Goal: Task Accomplishment & Management: Use online tool/utility

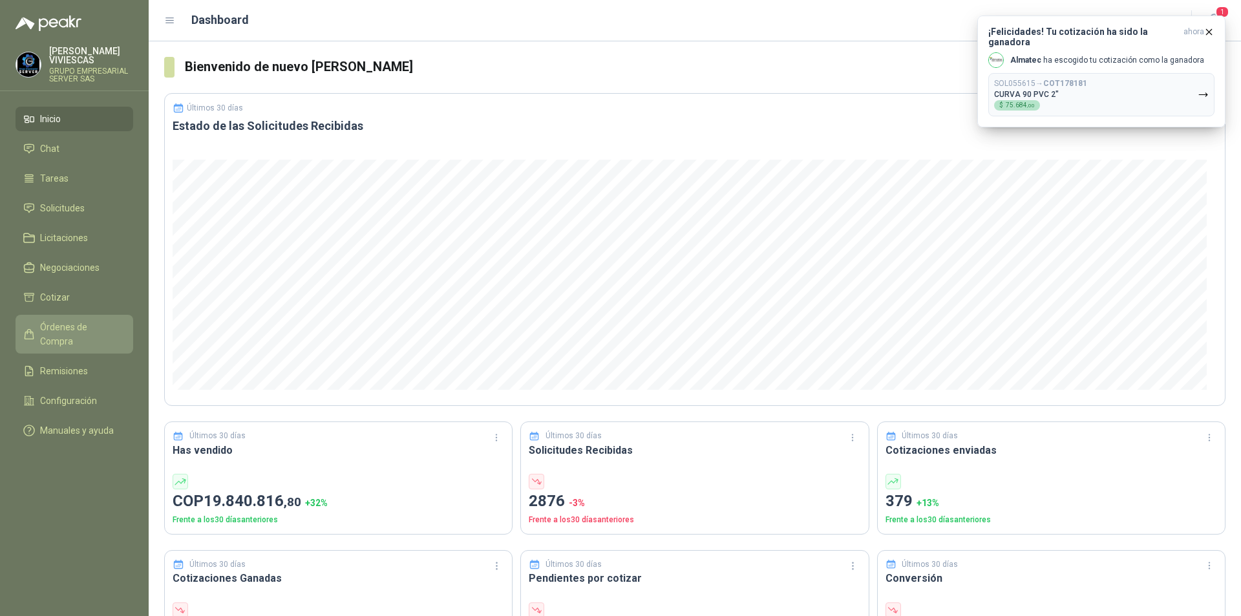
click at [63, 333] on span "Órdenes de Compra" at bounding box center [80, 334] width 81 height 28
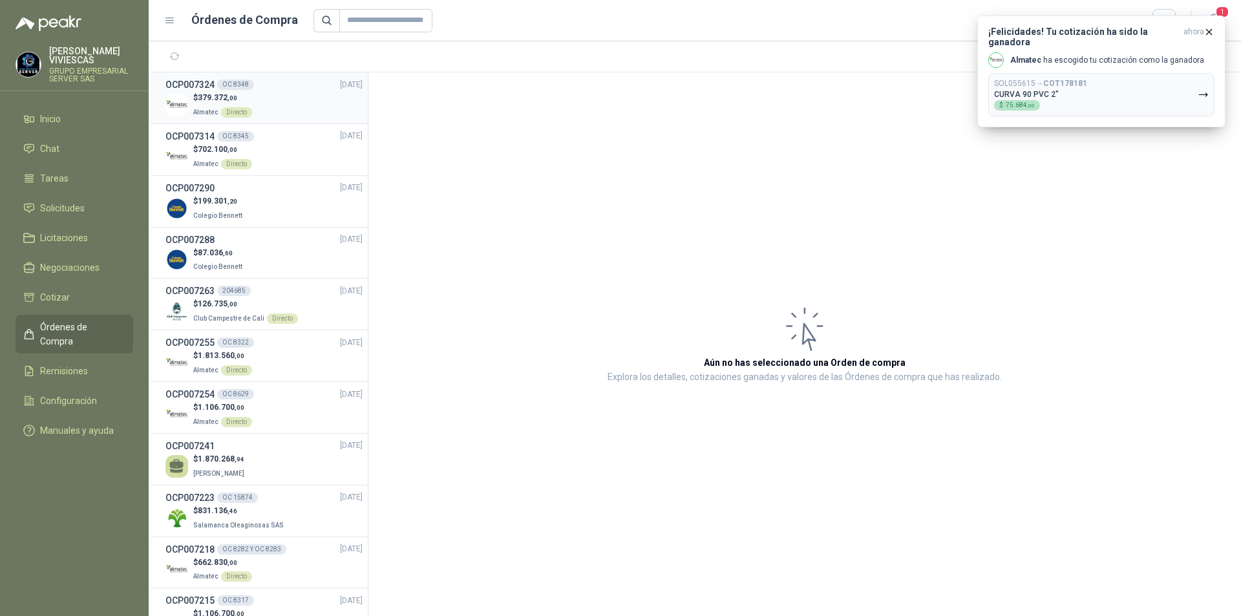
click at [251, 103] on div "$ 379.372 ,00 Almatec Directo" at bounding box center [264, 105] width 197 height 27
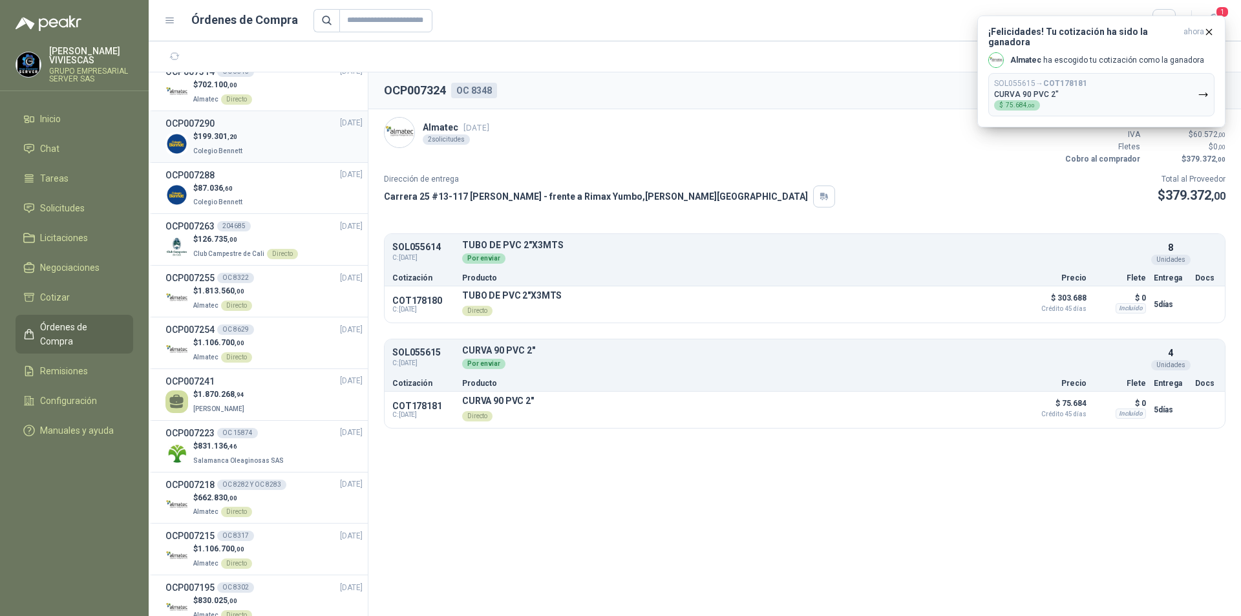
scroll to position [194, 0]
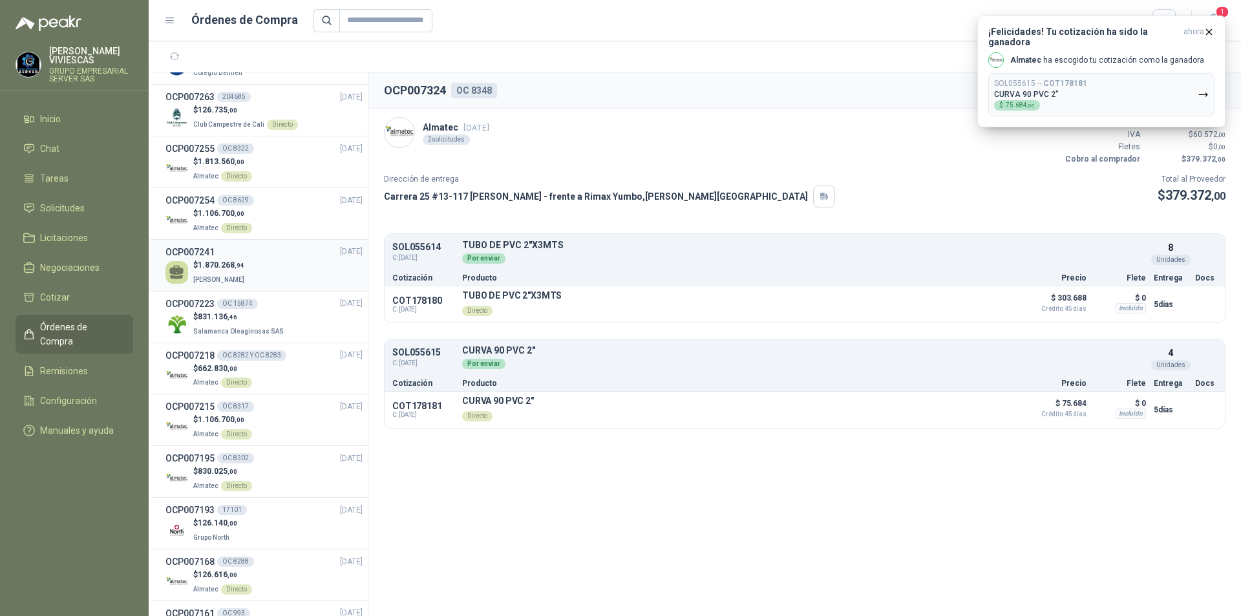
click at [297, 263] on div "$ 1.870.268 ,94 [PERSON_NAME]" at bounding box center [264, 272] width 197 height 27
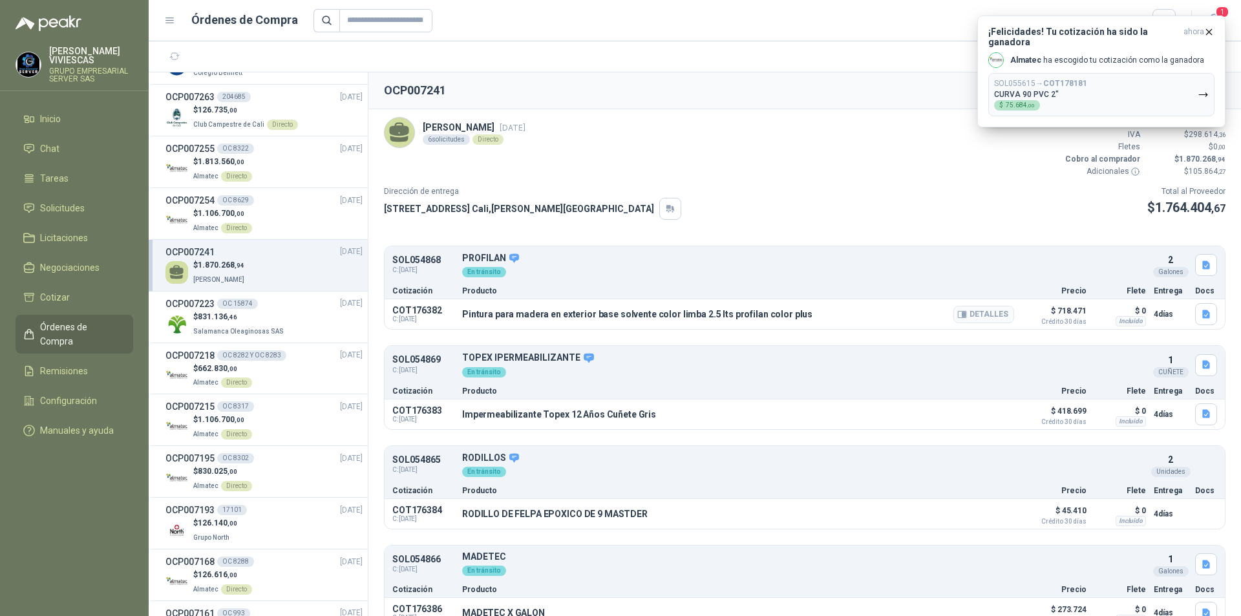
drag, startPoint x: 800, startPoint y: 313, endPoint x: 455, endPoint y: 326, distance: 344.9
click at [455, 326] on div "COT176382 C: [DATE] Pintura para madera en exterior base solvente color limba 2…" at bounding box center [805, 314] width 840 height 30
copy div "Pintura para madera en exterior base solvente color limba 2.5 lts profilan colo…"
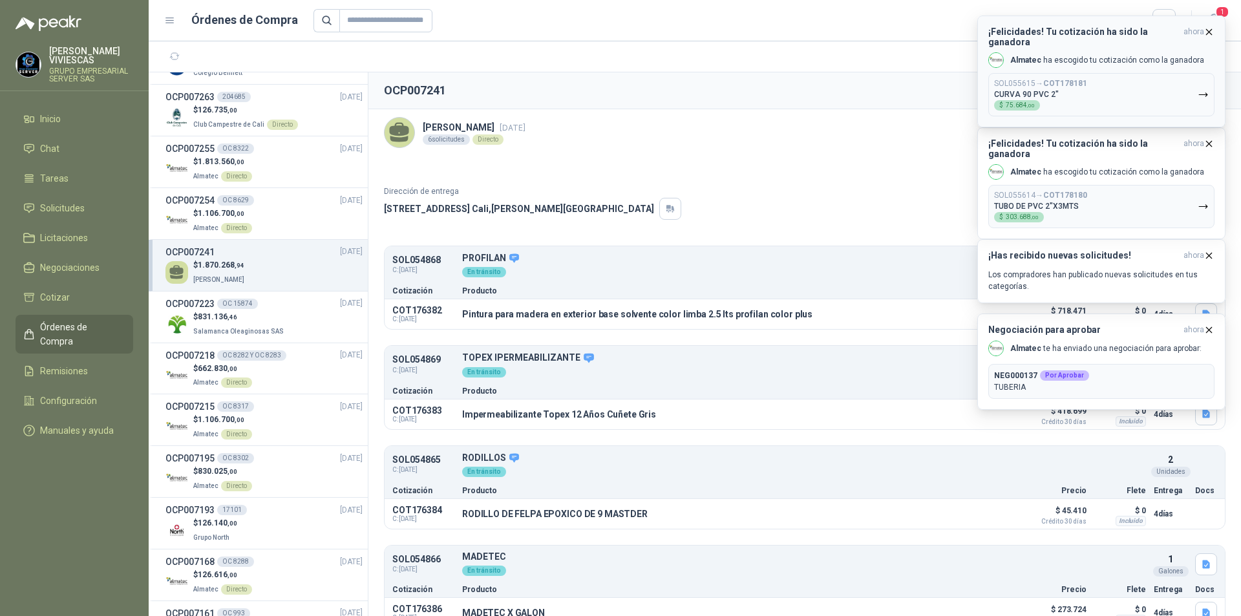
click at [1210, 31] on icon "button" at bounding box center [1209, 31] width 5 height 5
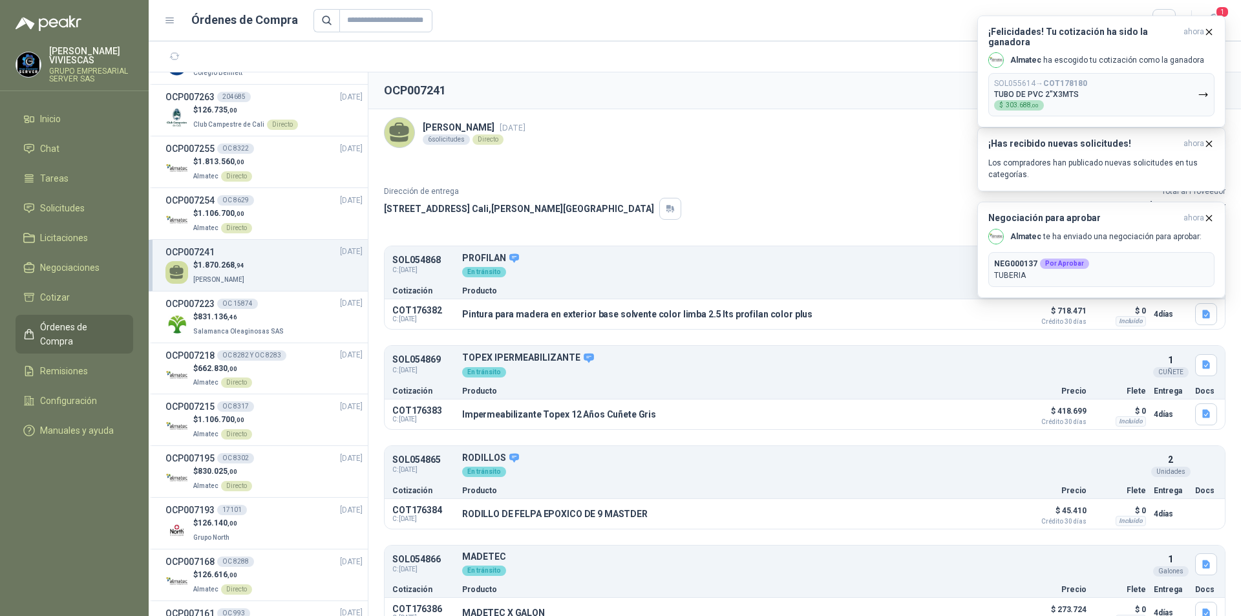
click at [1210, 31] on icon "button" at bounding box center [1209, 32] width 11 height 11
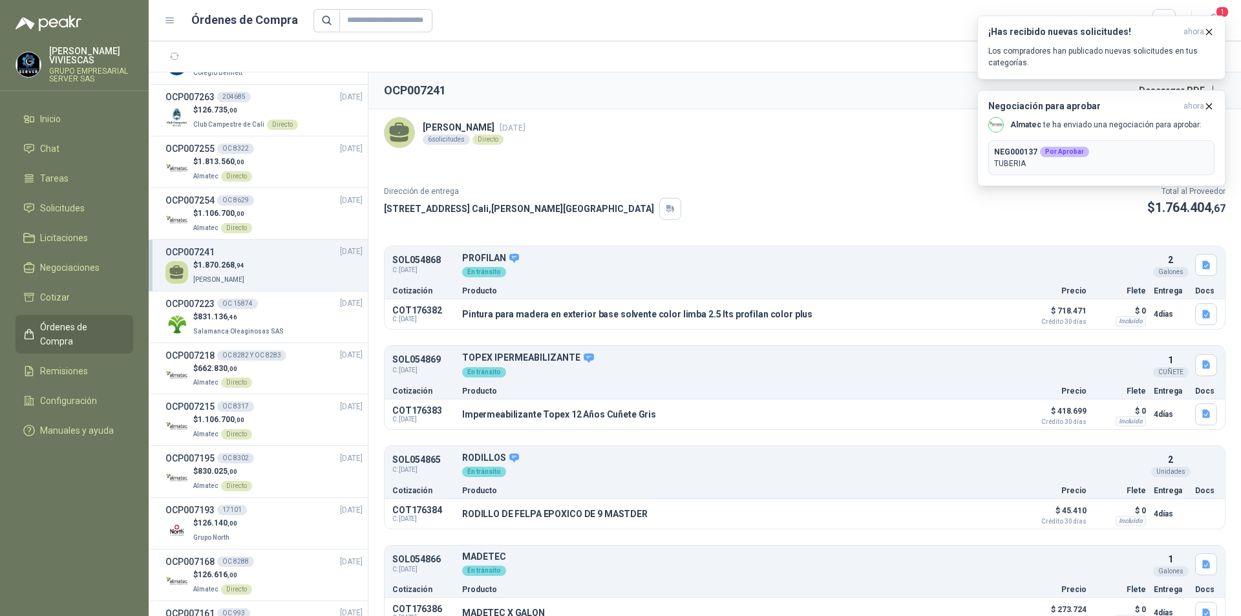
click at [1210, 31] on icon "button" at bounding box center [1209, 32] width 11 height 11
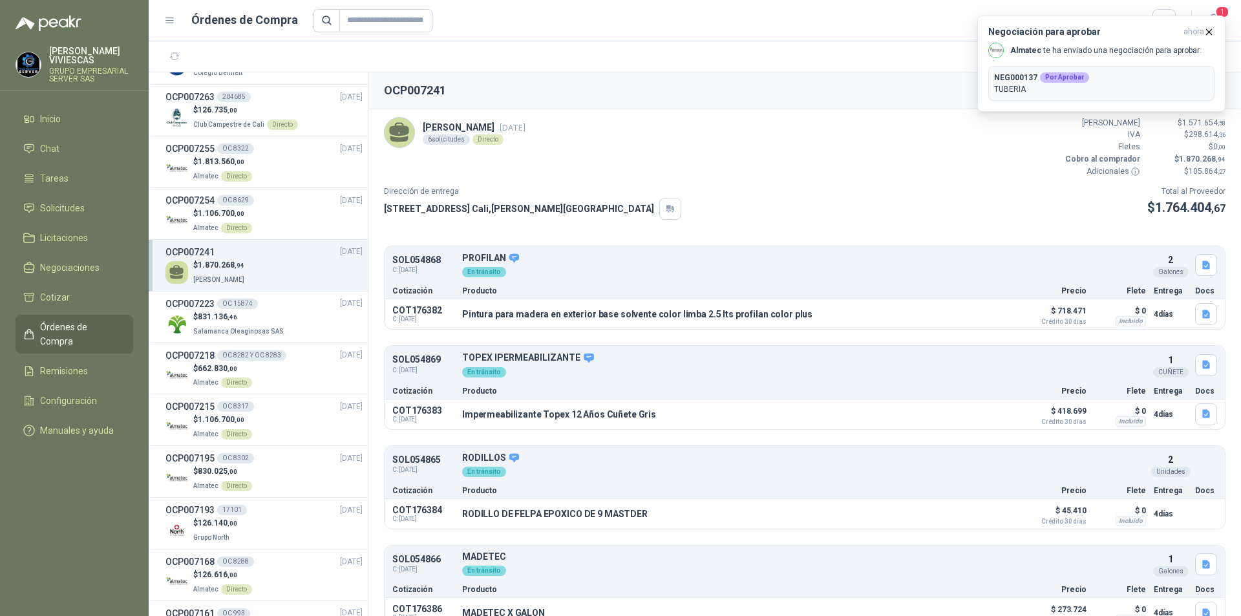
click at [1210, 31] on icon "button" at bounding box center [1209, 31] width 5 height 5
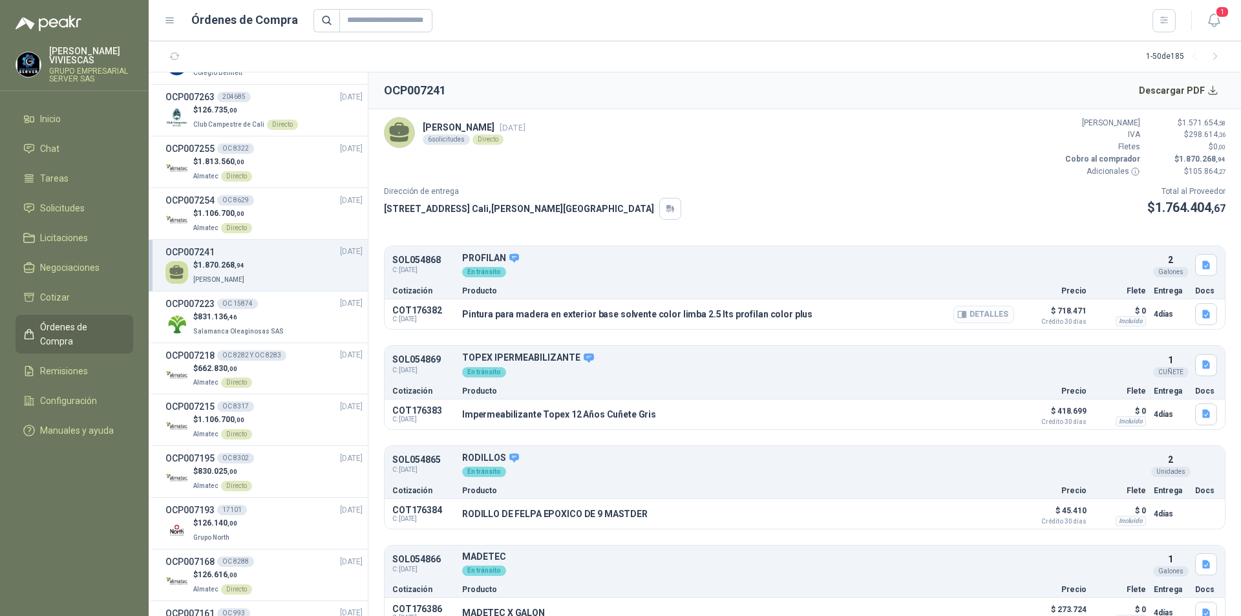
click at [978, 315] on button "Detalles" at bounding box center [984, 314] width 61 height 17
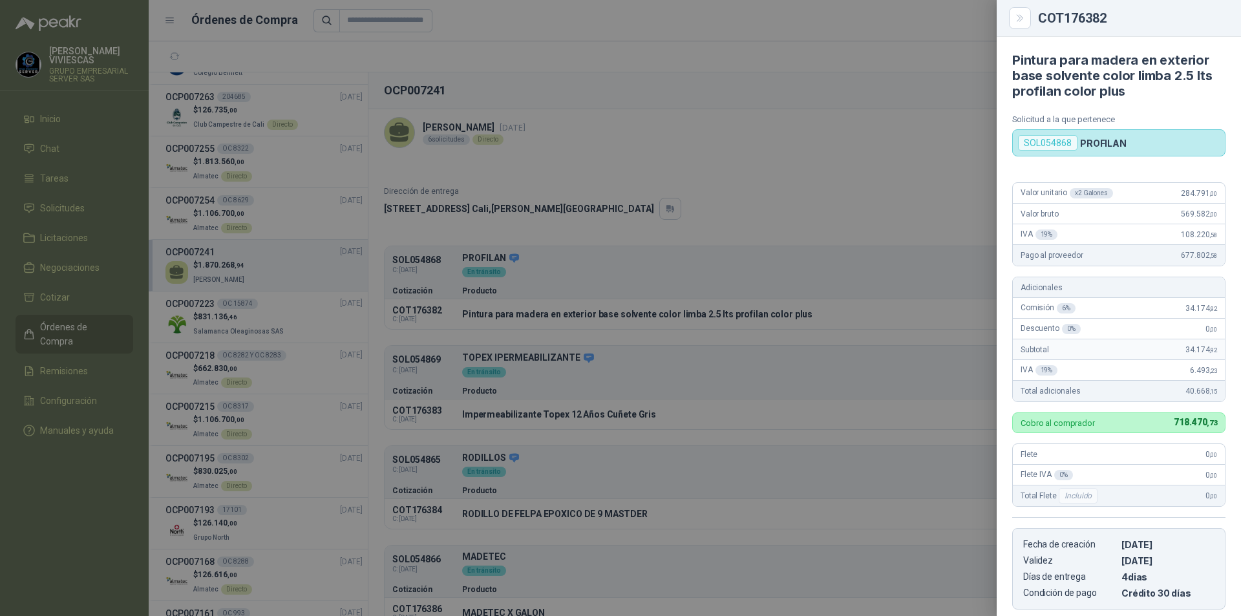
click at [615, 337] on div at bounding box center [620, 308] width 1241 height 616
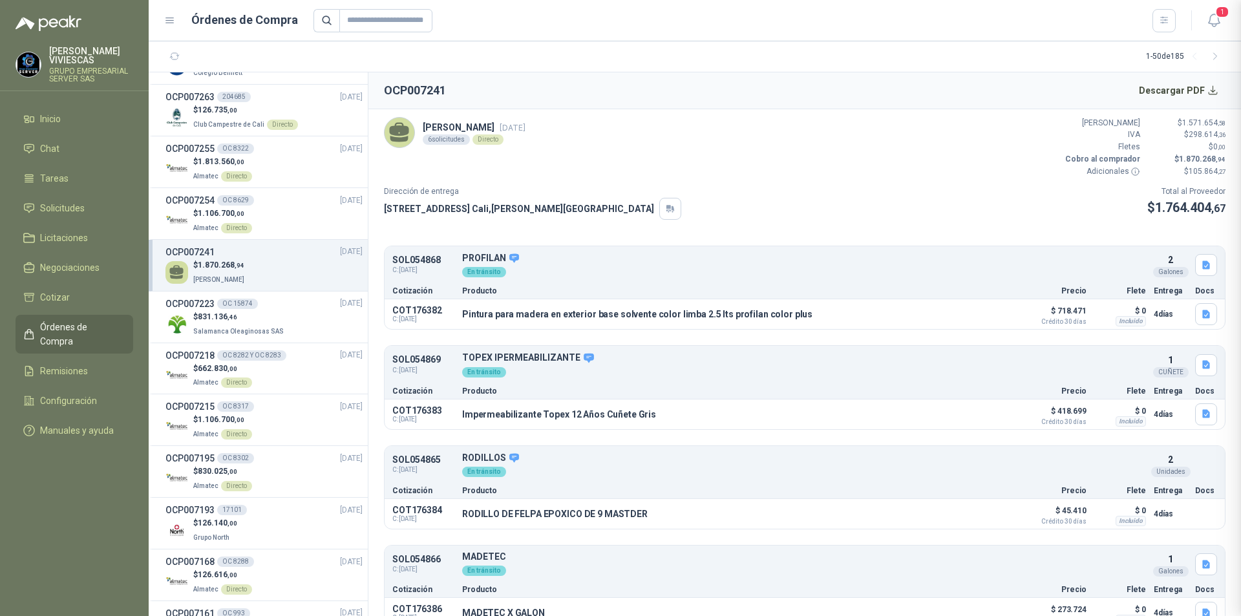
scroll to position [208, 0]
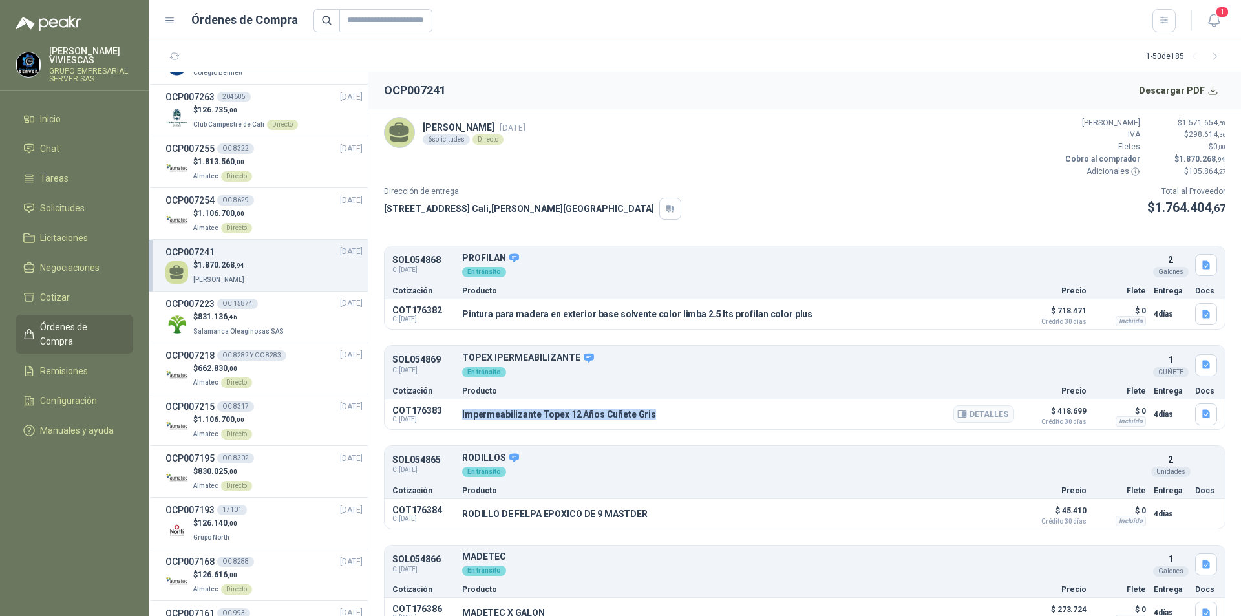
drag, startPoint x: 460, startPoint y: 418, endPoint x: 655, endPoint y: 416, distance: 195.3
click at [655, 416] on div "COT176383 C: [DATE] Impermeabilizante Topex 12 Años Cuñete Gris Detalles $ 418.…" at bounding box center [805, 415] width 840 height 30
copy p "Impermeabilizante Topex 12 Años Cuñete Gris"
click at [977, 410] on button "Detalles" at bounding box center [984, 413] width 61 height 17
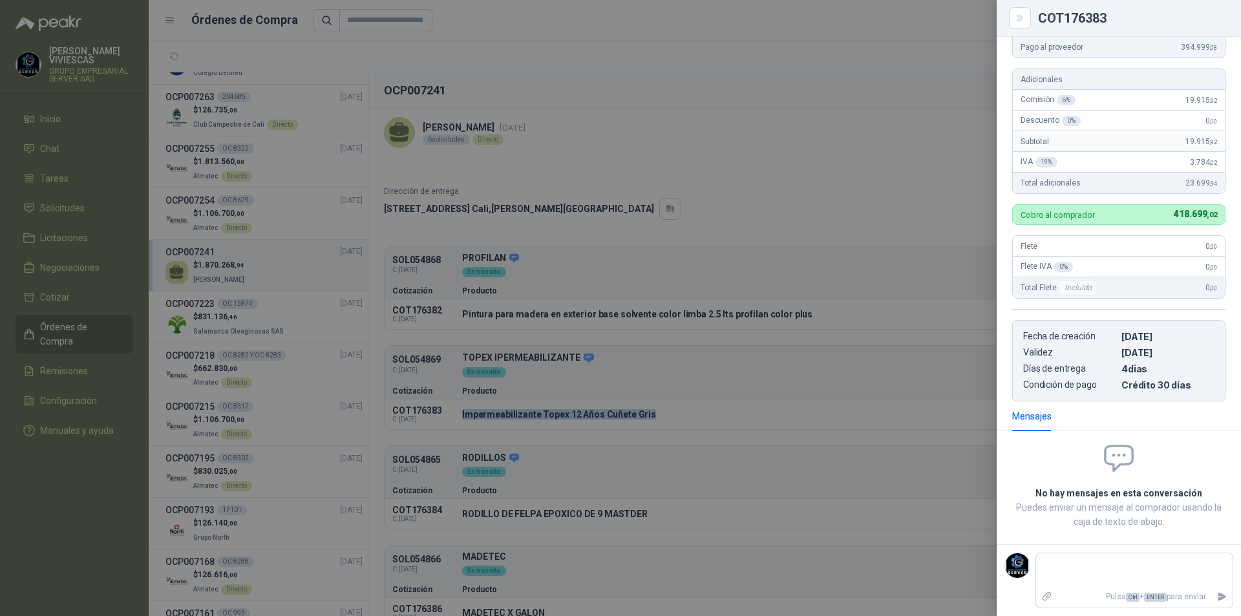
scroll to position [0, 0]
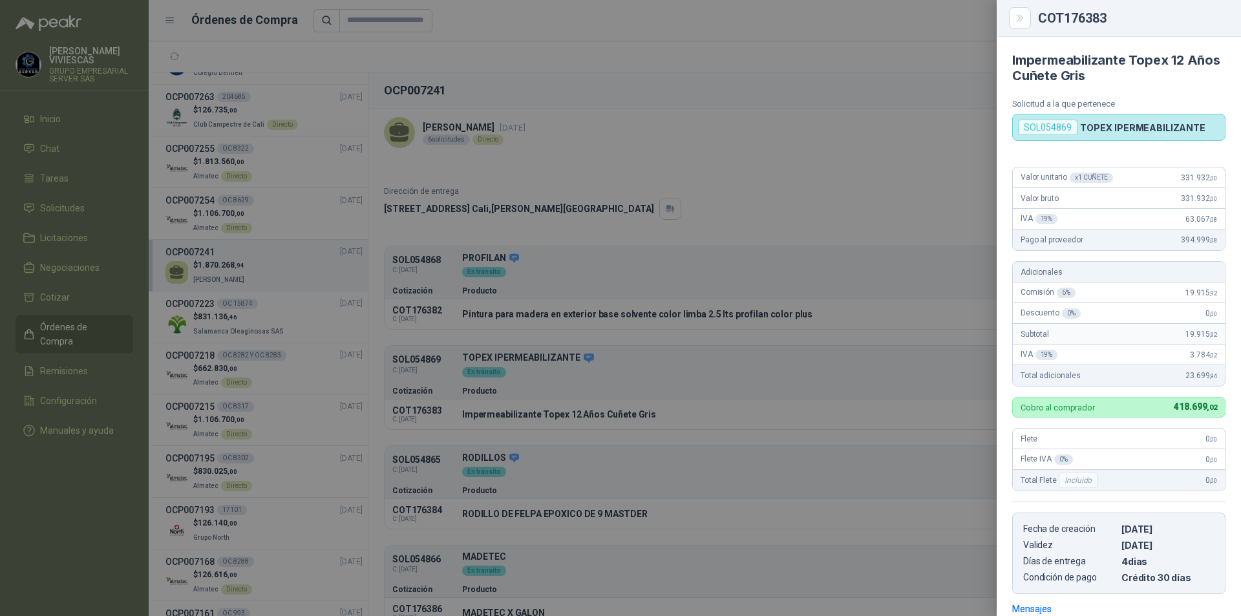
click at [700, 428] on div at bounding box center [620, 308] width 1241 height 616
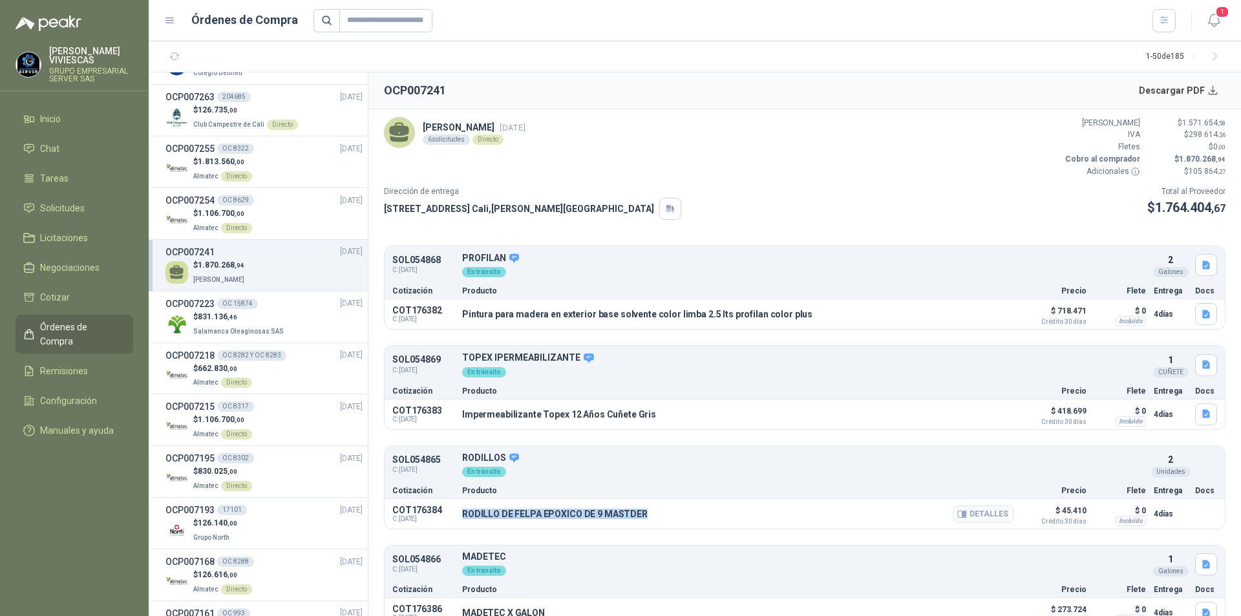
drag, startPoint x: 463, startPoint y: 515, endPoint x: 679, endPoint y: 516, distance: 215.9
click at [679, 516] on div "RODILLO DE FELPA EPOXICO DE 9 MASTDER Detalles" at bounding box center [738, 514] width 552 height 22
copy p "RODILLO DE FELPA EPOXICO DE 9 MASTDER"
click at [993, 517] on button "Detalles" at bounding box center [984, 514] width 61 height 17
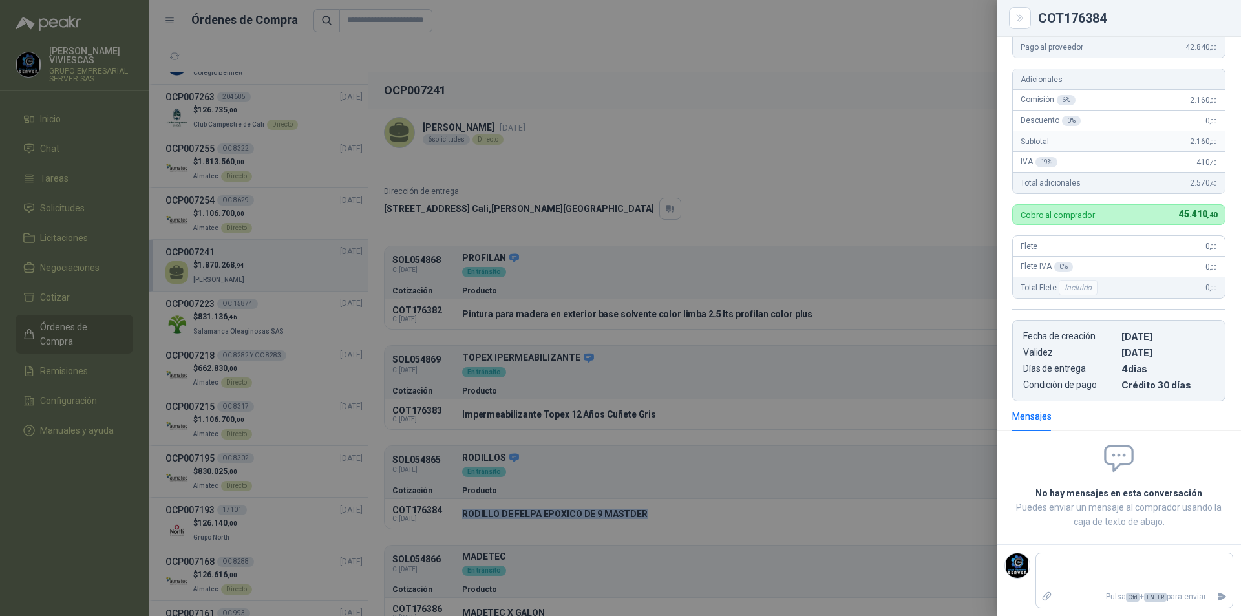
scroll to position [0, 0]
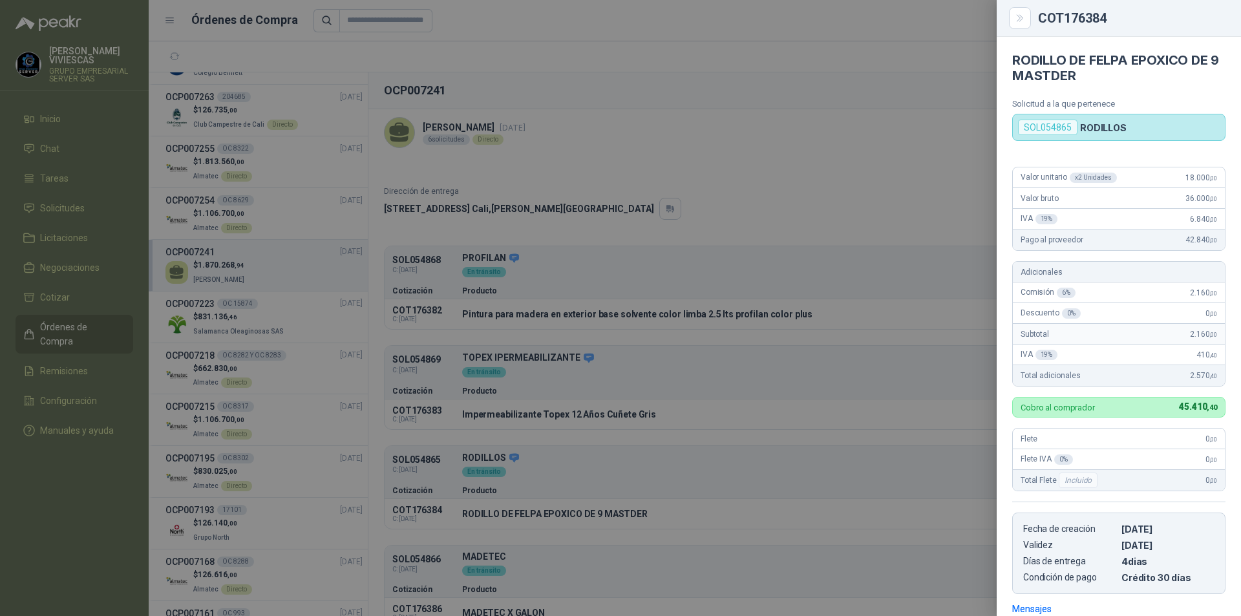
click at [828, 128] on div at bounding box center [620, 308] width 1241 height 616
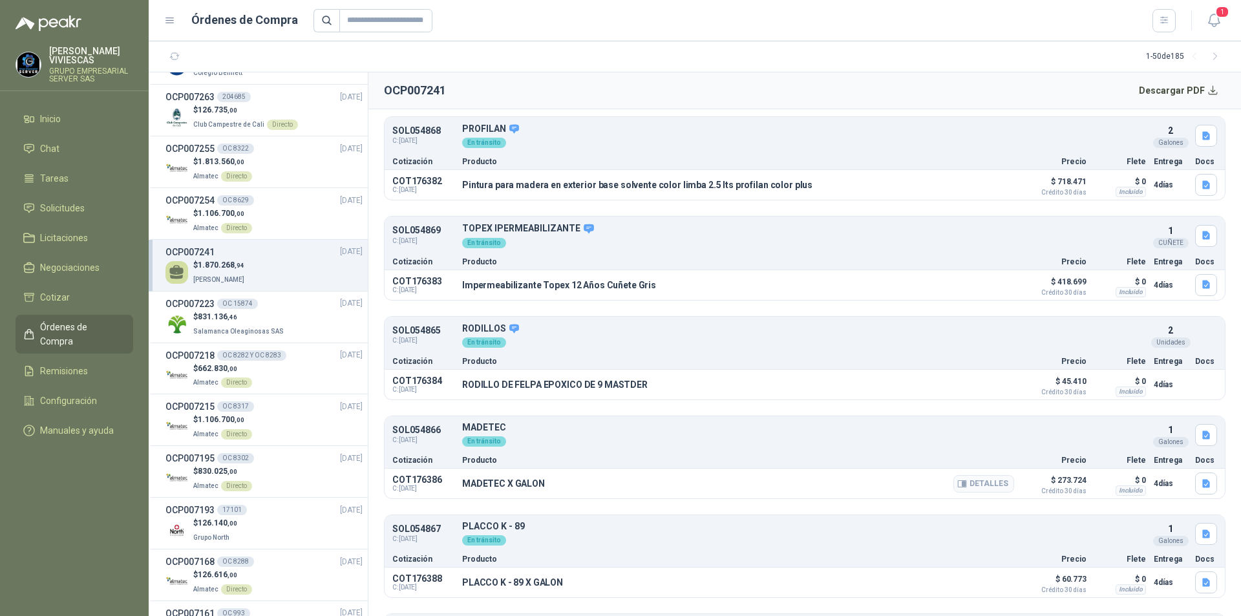
scroll to position [218, 0]
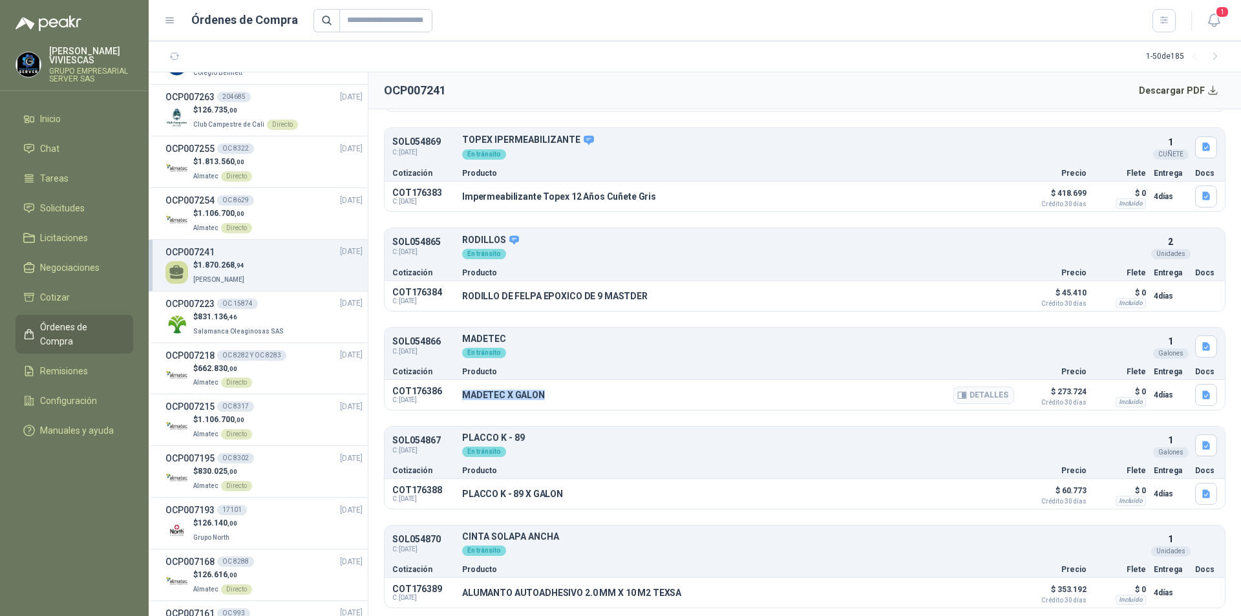
drag, startPoint x: 548, startPoint y: 398, endPoint x: 461, endPoint y: 397, distance: 87.3
click at [461, 397] on div "COT176386 C: [DATE] MADETEC X GALON Detalles $ 273.724 Crédito 30 días $ 0 Incl…" at bounding box center [805, 395] width 840 height 30
copy p "MADETEC X GALON"
click at [986, 389] on button "Detalles" at bounding box center [984, 395] width 61 height 17
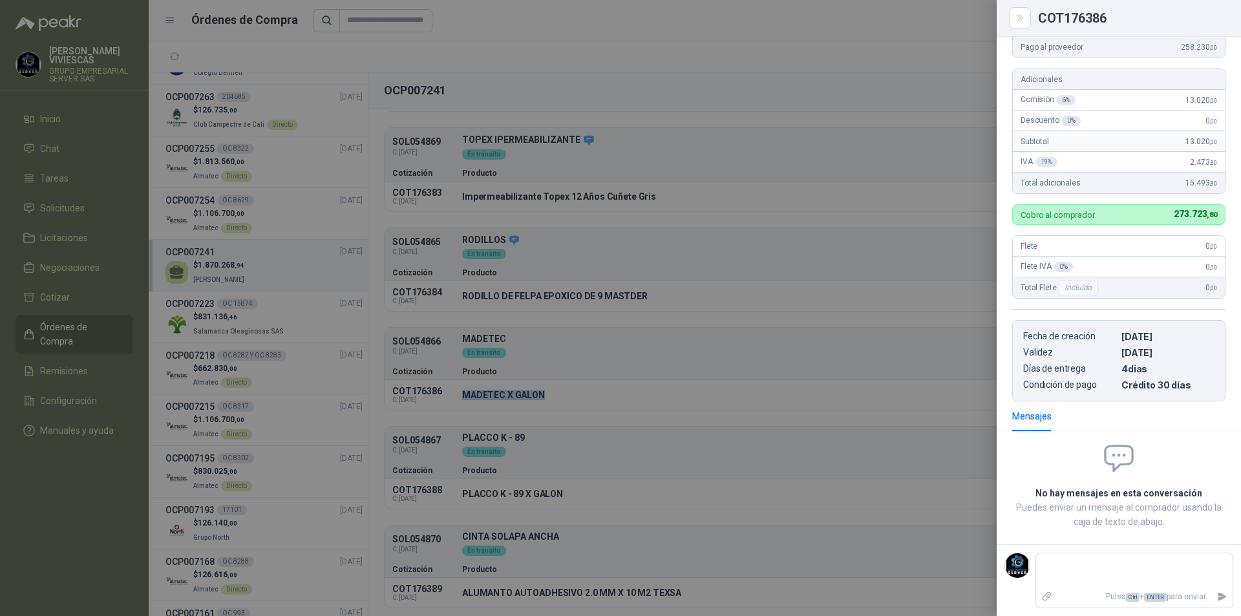
scroll to position [0, 0]
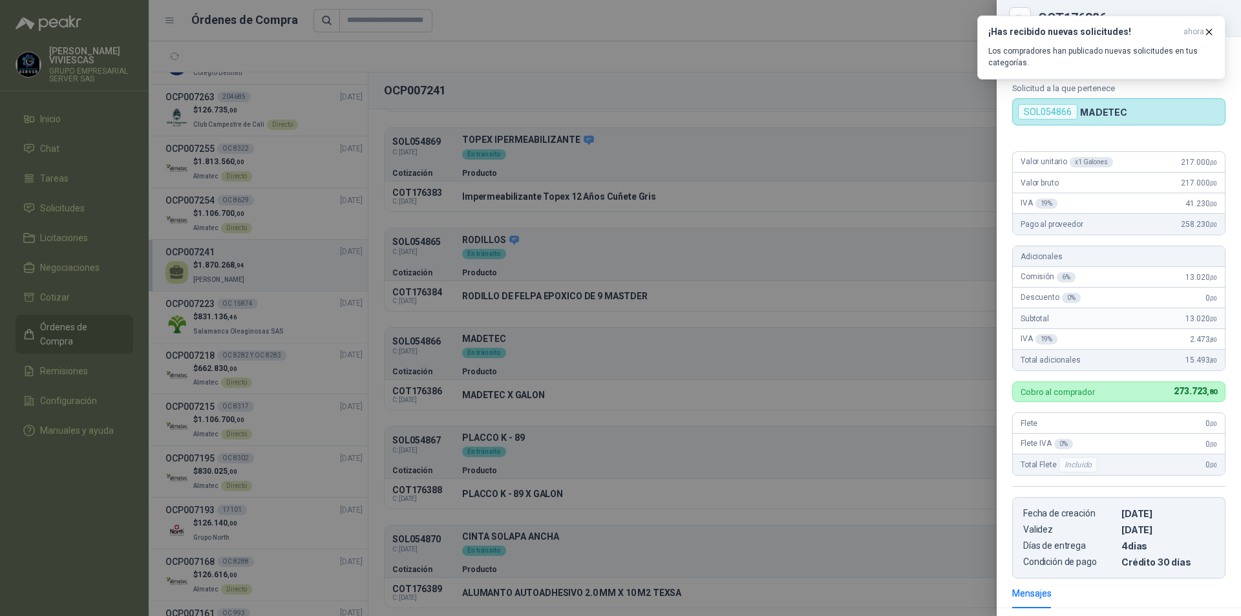
click at [458, 486] on div at bounding box center [620, 308] width 1241 height 616
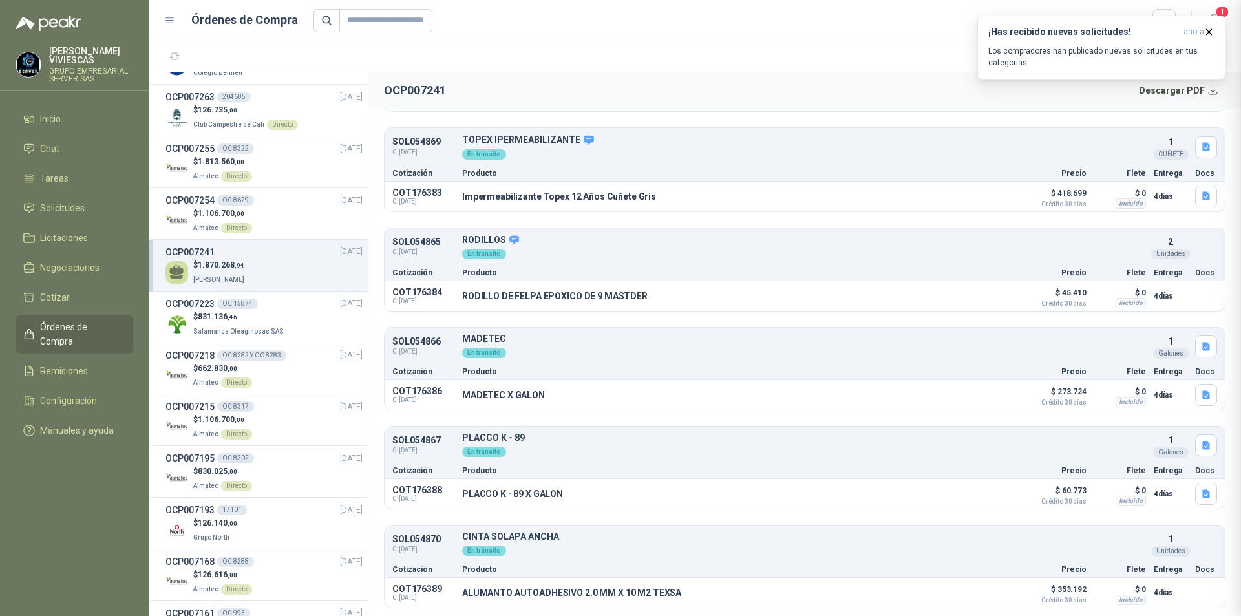
scroll to position [177, 0]
drag, startPoint x: 462, startPoint y: 497, endPoint x: 563, endPoint y: 496, distance: 100.9
click at [563, 496] on div "[PERSON_NAME] K - 89 X GALON Detalles" at bounding box center [738, 494] width 552 height 22
copy p "PLACCO K - 89 X GALON"
click at [988, 495] on button "Detalles" at bounding box center [984, 494] width 61 height 17
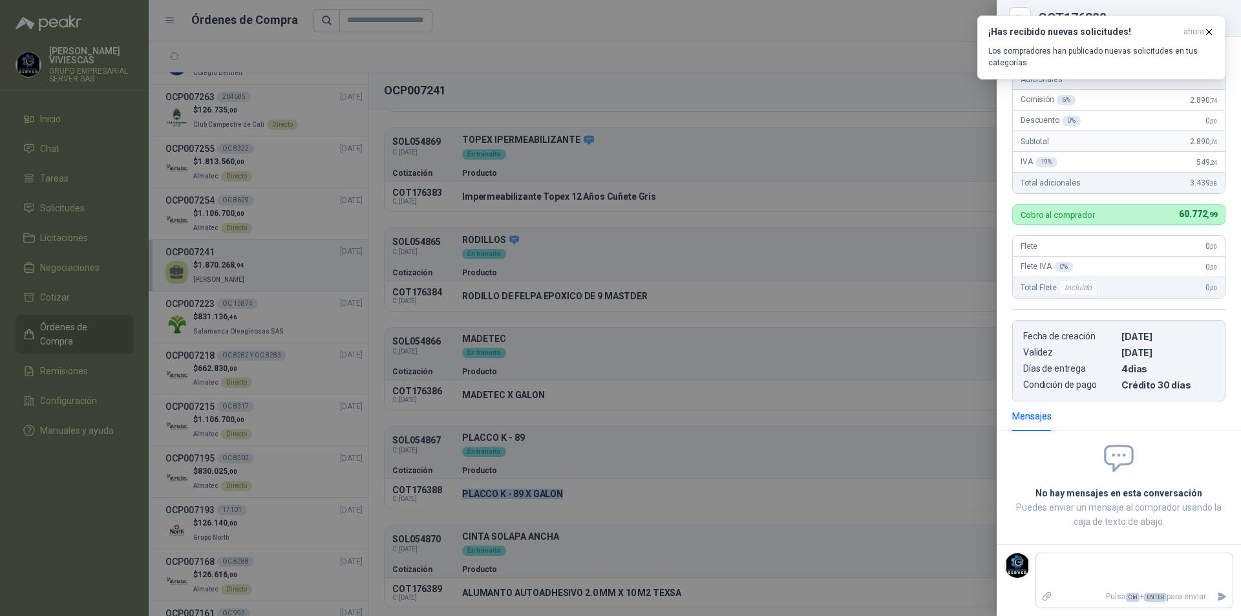
scroll to position [0, 0]
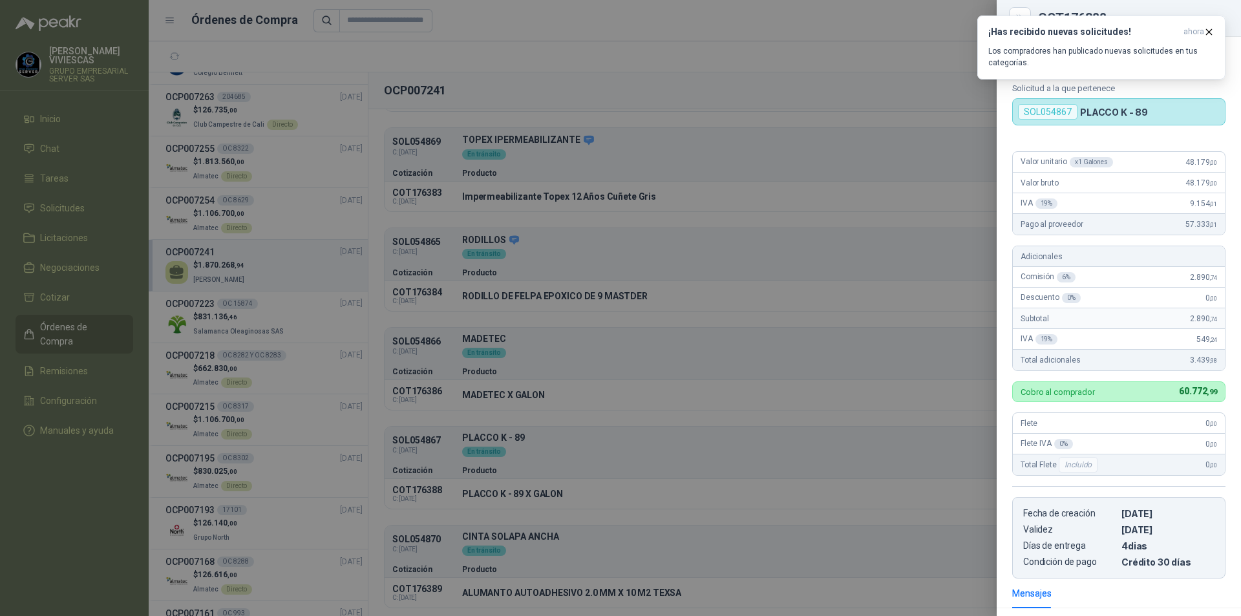
click at [598, 288] on div at bounding box center [620, 308] width 1241 height 616
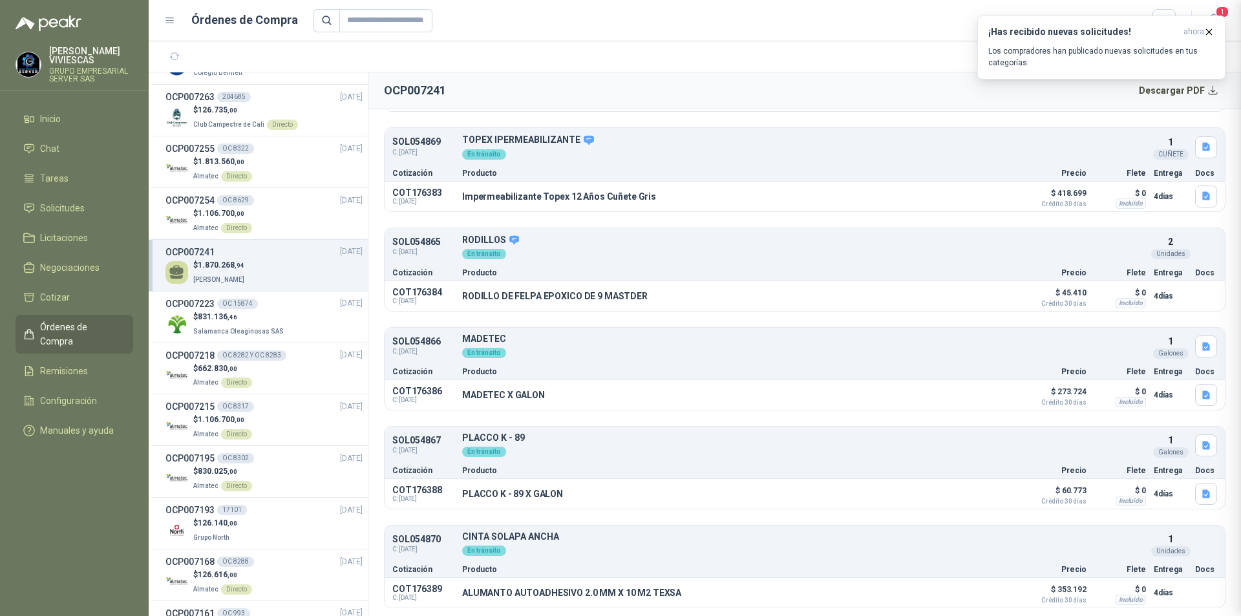
scroll to position [177, 0]
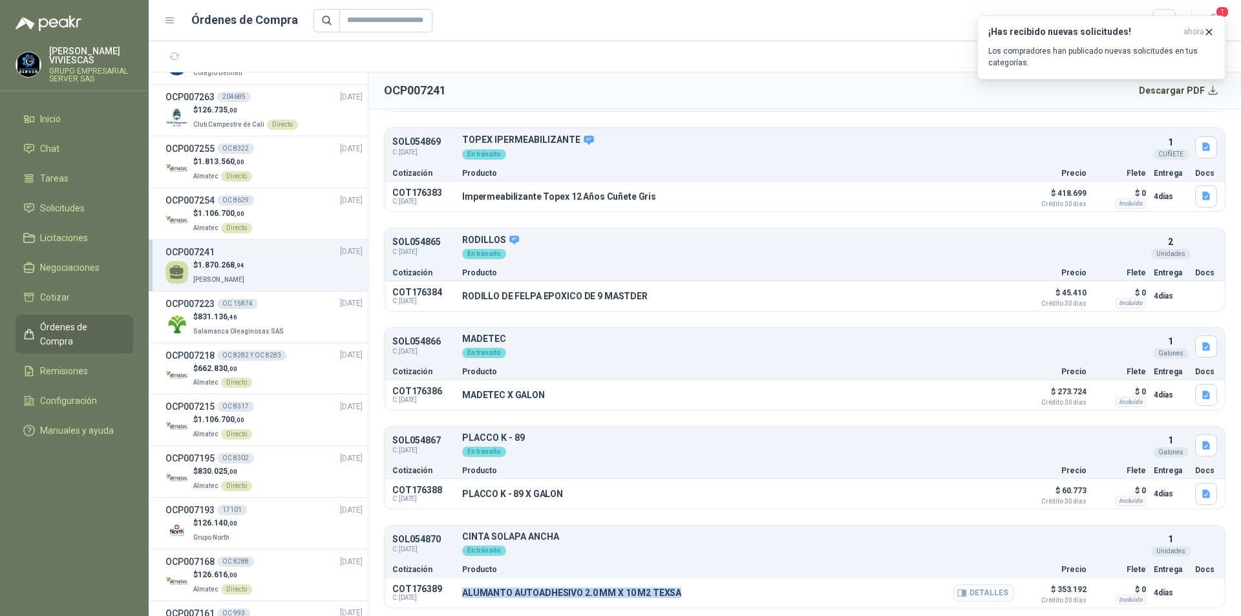
drag, startPoint x: 678, startPoint y: 588, endPoint x: 464, endPoint y: 596, distance: 214.8
click at [464, 596] on div "ALUMANTO AUTOADHESIVO 2.0 MM X 10 M2 TEXSA Detalles" at bounding box center [738, 593] width 552 height 22
copy p "ALUMANTO AUTOADHESIVO 2.0 MM X 10 M2 TEXSA"
click at [985, 590] on button "Detalles" at bounding box center [984, 592] width 61 height 17
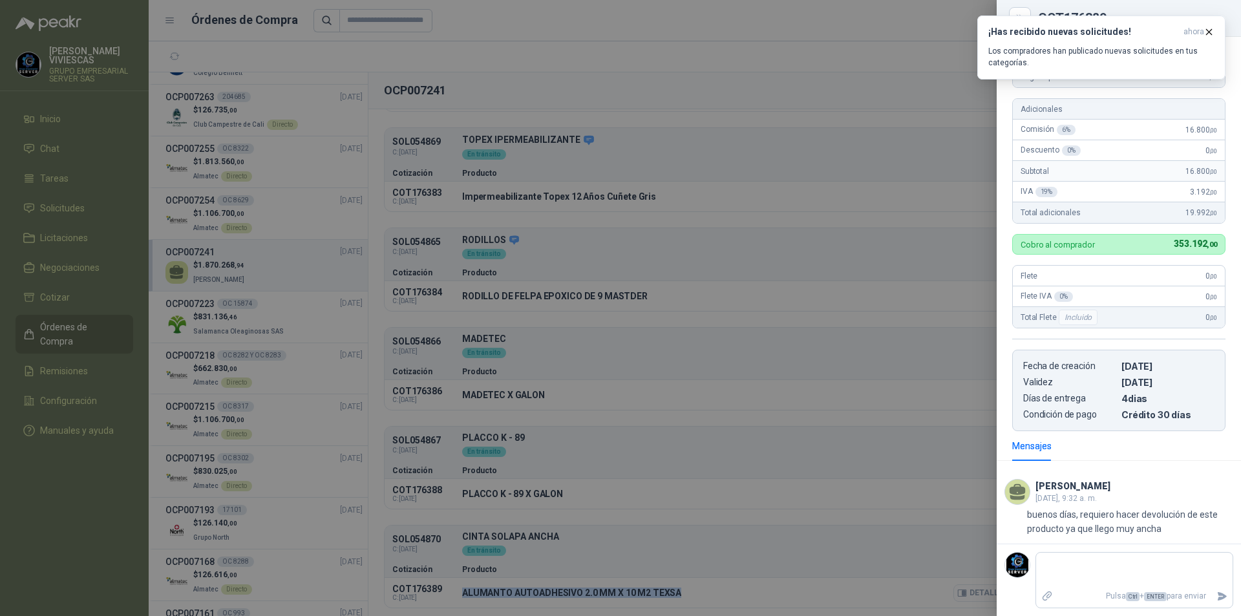
scroll to position [163, 0]
click at [1206, 32] on icon "button" at bounding box center [1209, 32] width 11 height 11
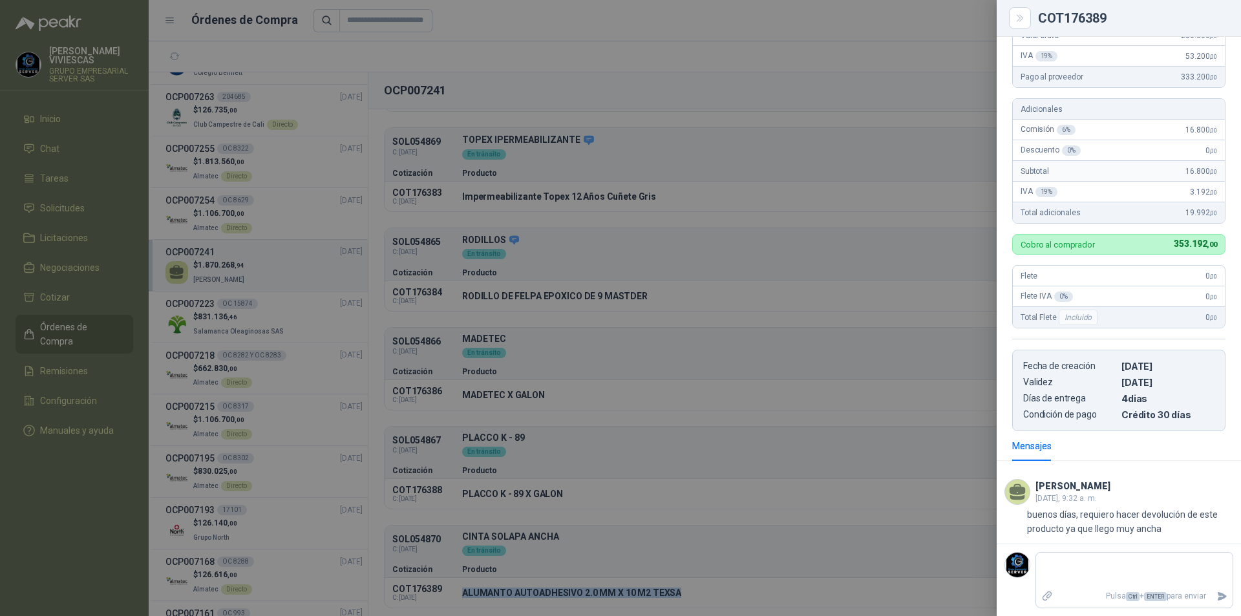
scroll to position [0, 0]
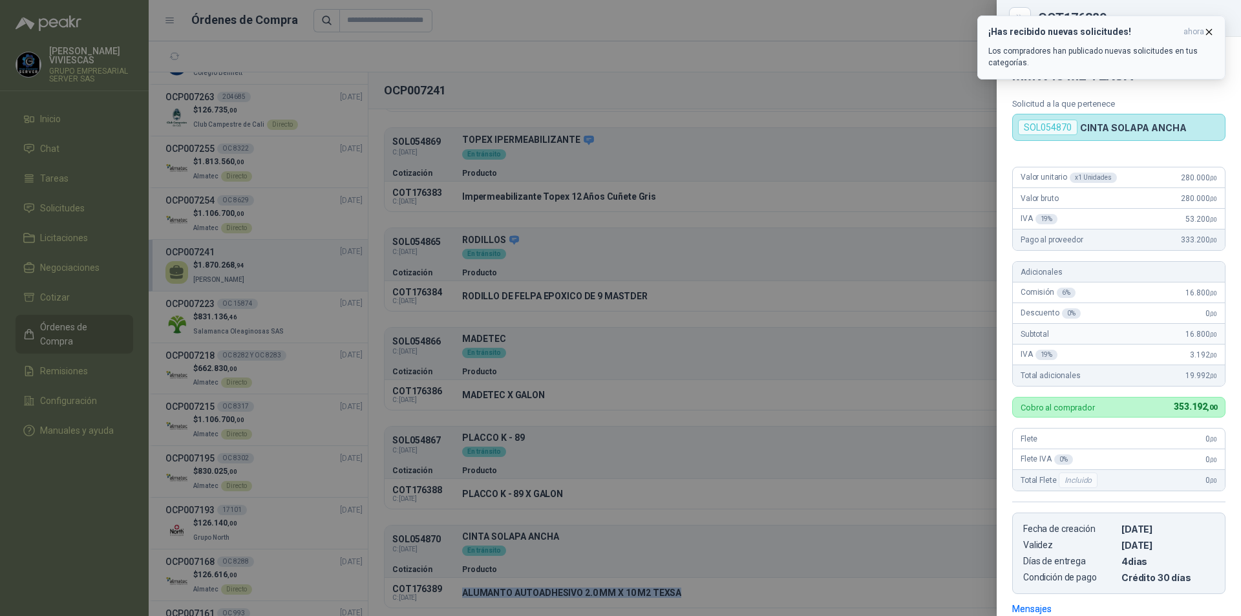
click at [1215, 30] on button "¡Has recibido nuevas solicitudes! ahora Los compradores han publicado nuevas so…" at bounding box center [1102, 48] width 248 height 64
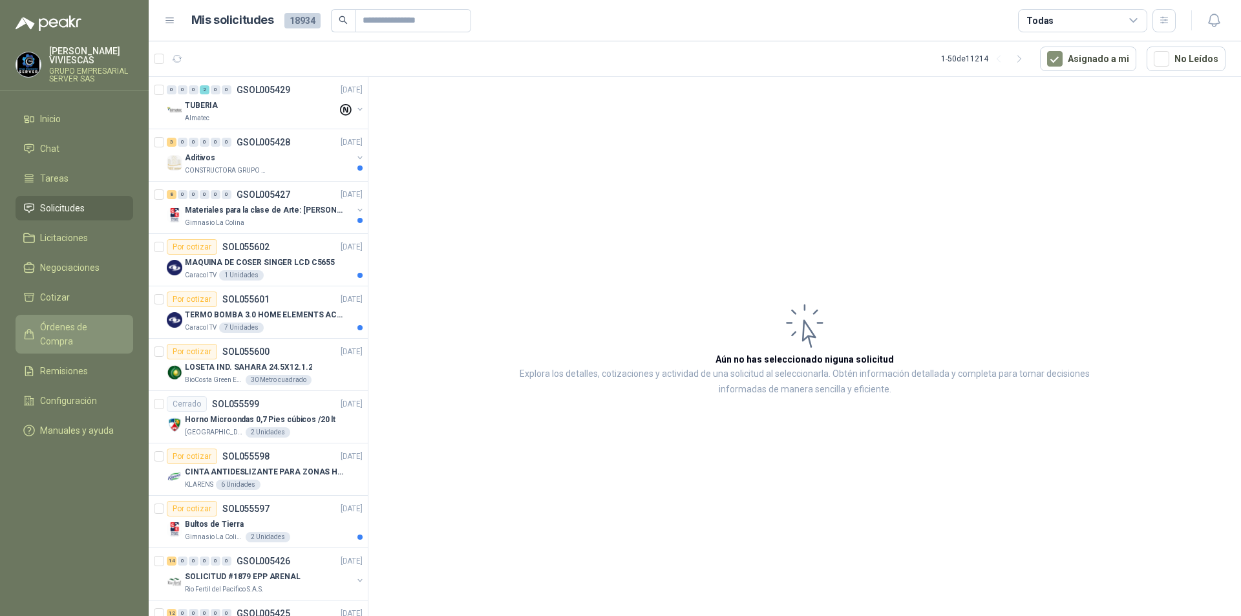
click at [94, 333] on span "Órdenes de Compra" at bounding box center [80, 334] width 81 height 28
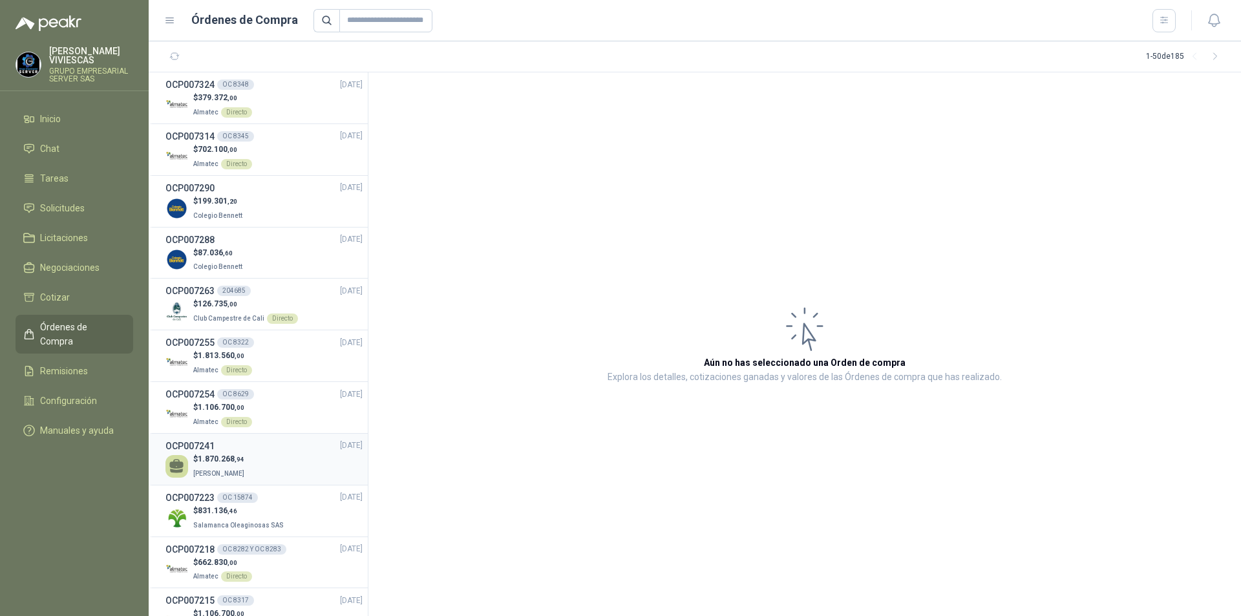
click at [277, 462] on div "$ 1.870.268 ,94 [PERSON_NAME]" at bounding box center [264, 466] width 197 height 27
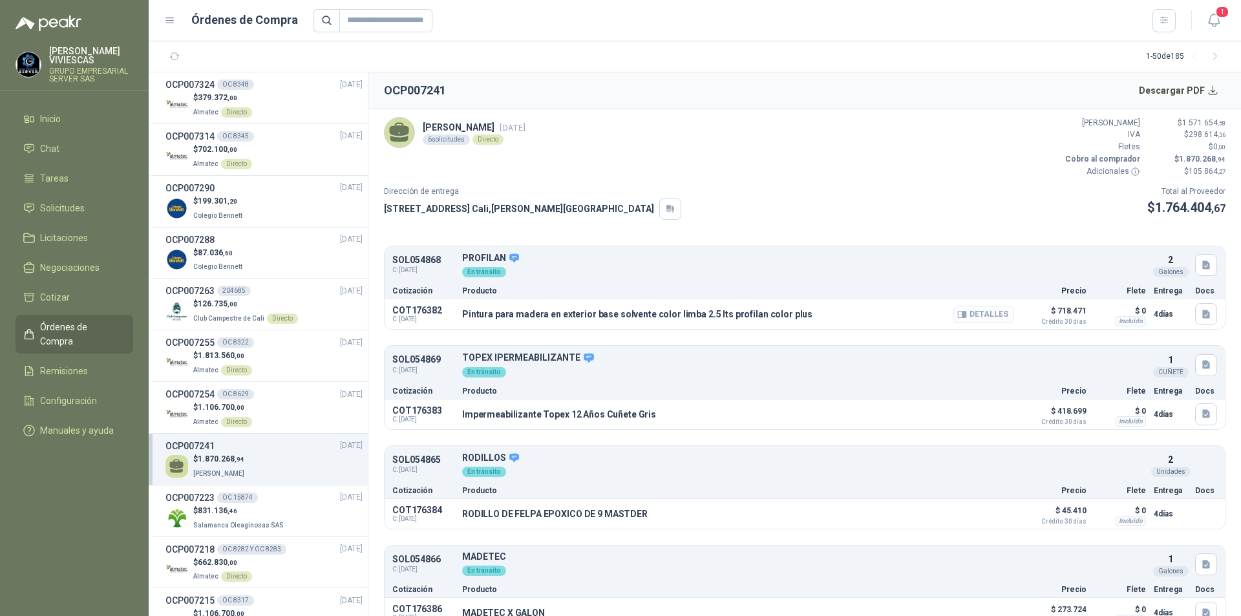
click at [969, 312] on button "Detalles" at bounding box center [984, 314] width 61 height 17
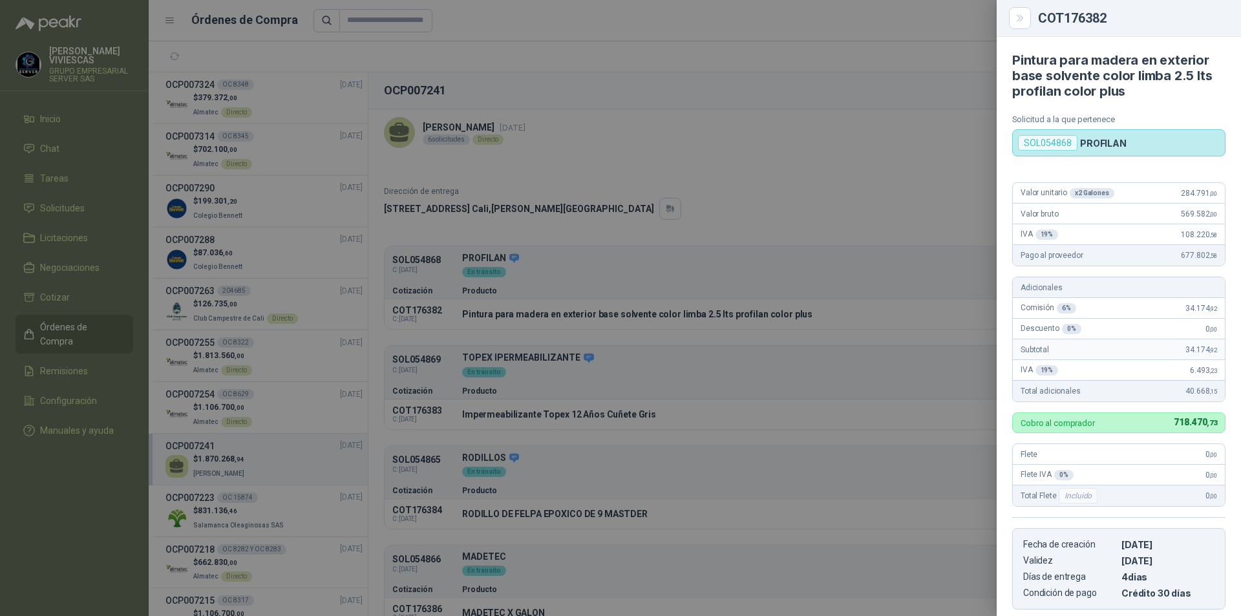
click at [901, 292] on div at bounding box center [620, 308] width 1241 height 616
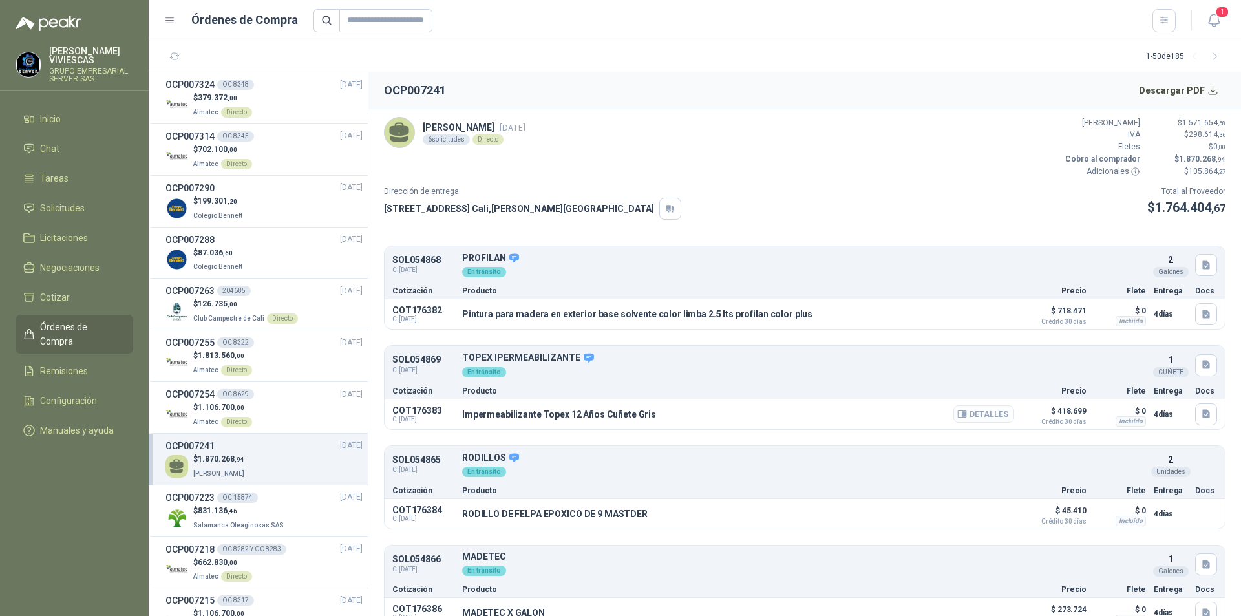
click at [968, 414] on button "Detalles" at bounding box center [984, 413] width 61 height 17
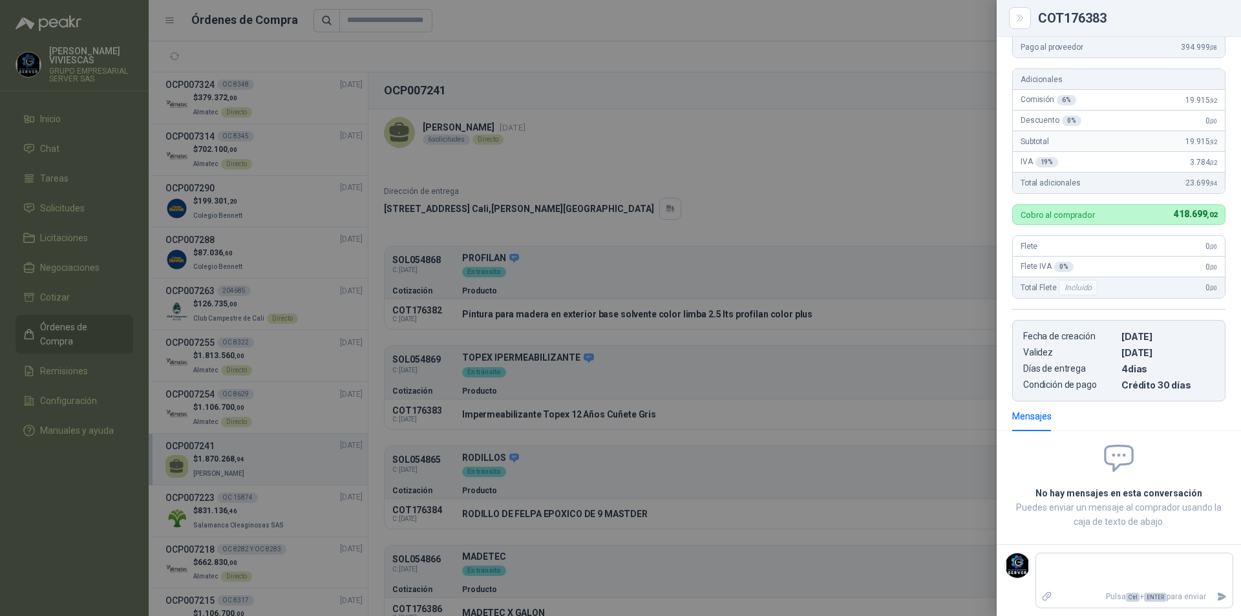
scroll to position [0, 0]
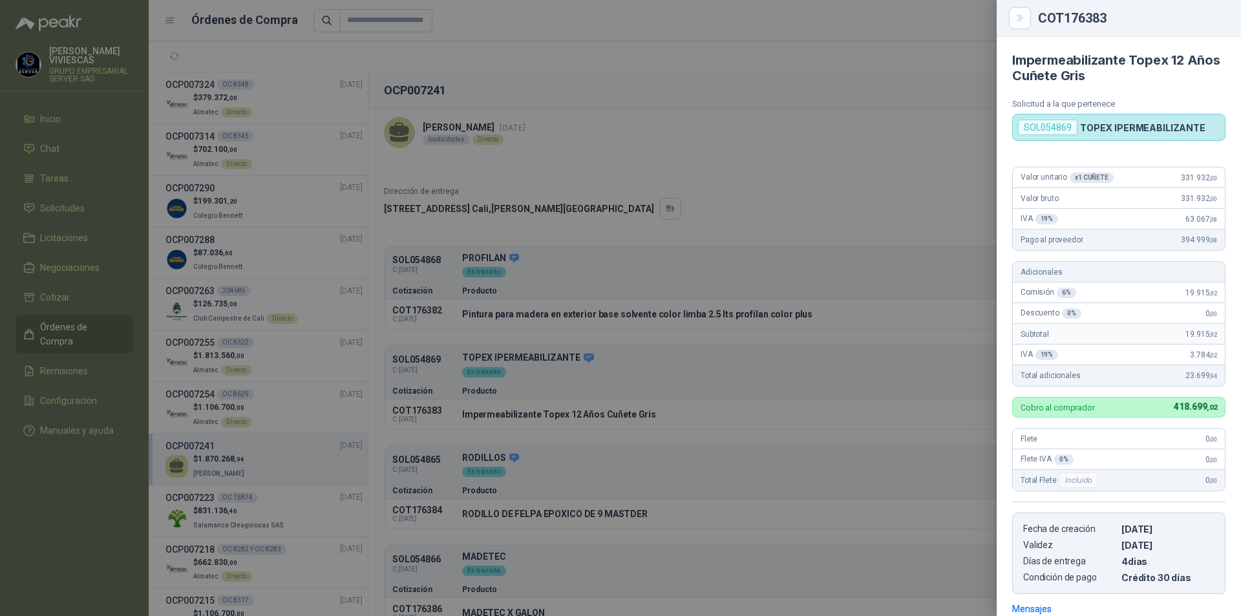
click at [858, 374] on div at bounding box center [620, 308] width 1241 height 616
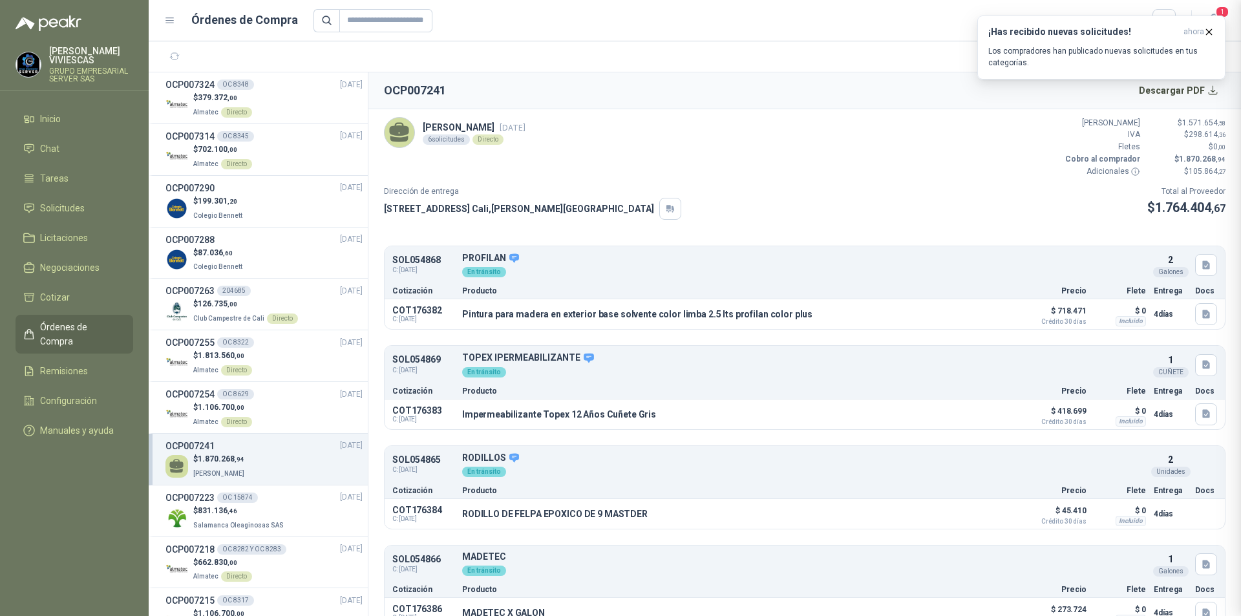
scroll to position [193, 0]
click at [969, 517] on button "Detalles" at bounding box center [984, 514] width 61 height 17
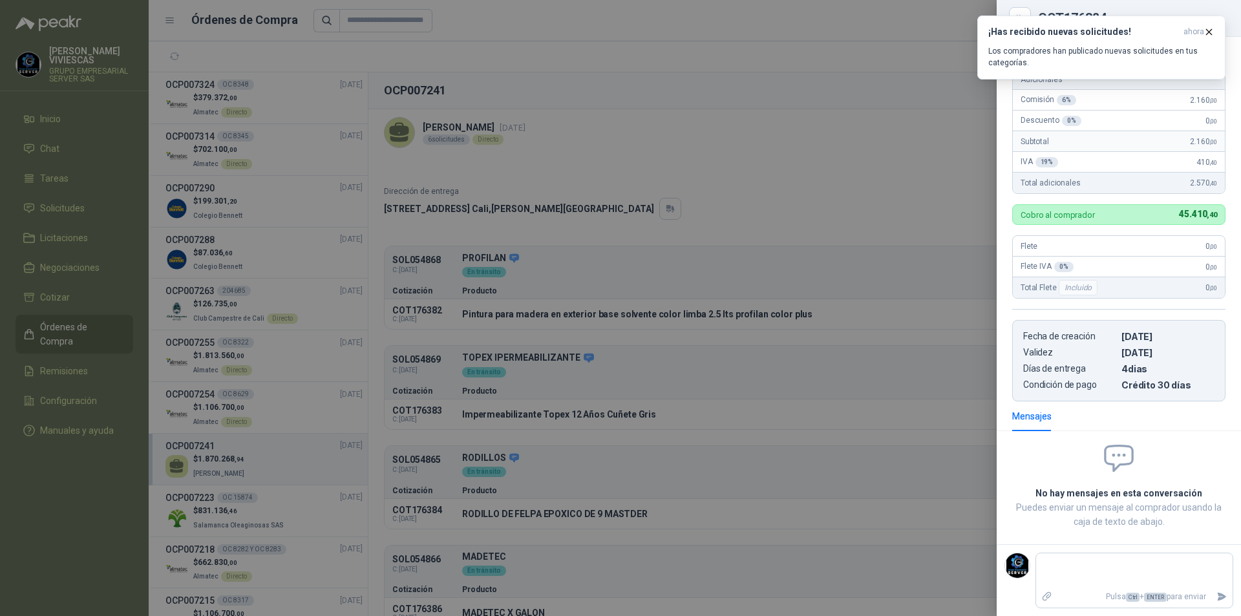
scroll to position [0, 0]
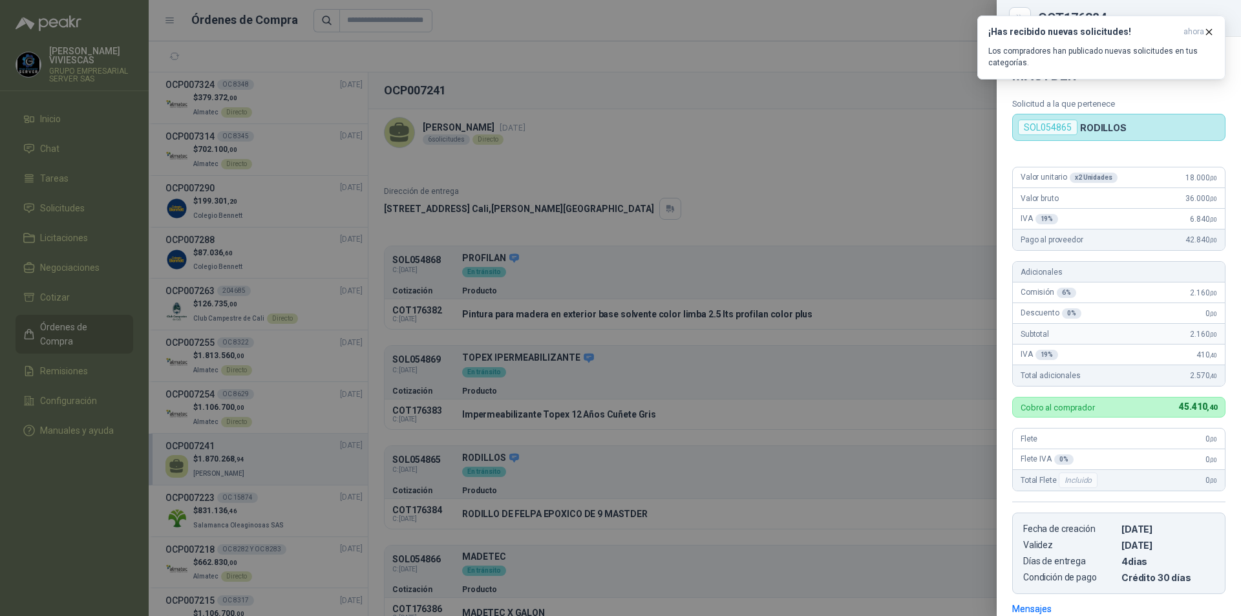
click at [866, 479] on div at bounding box center [620, 308] width 1241 height 616
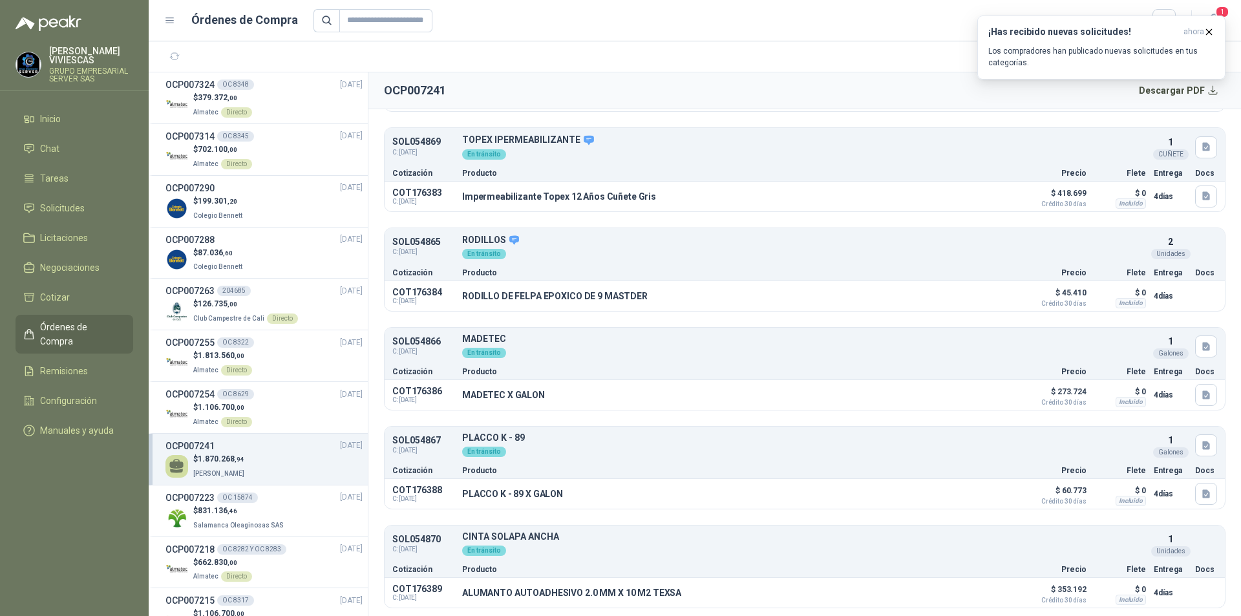
scroll to position [153, 0]
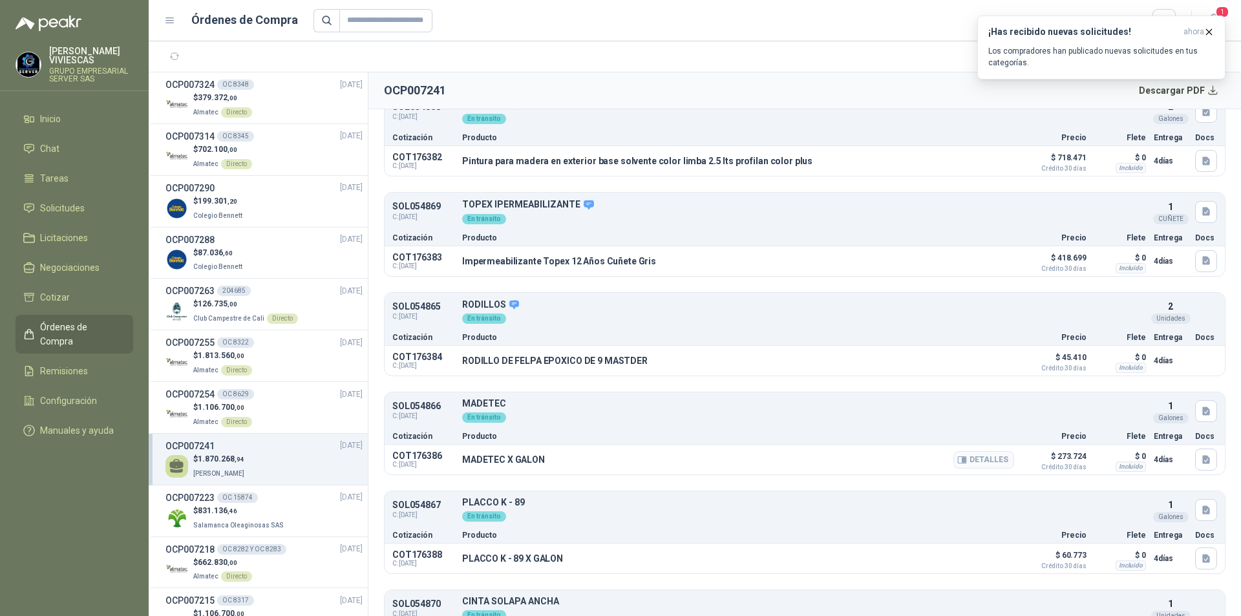
click at [979, 469] on div "Detalles" at bounding box center [984, 460] width 61 height 22
click at [982, 461] on button "Detalles" at bounding box center [984, 459] width 61 height 17
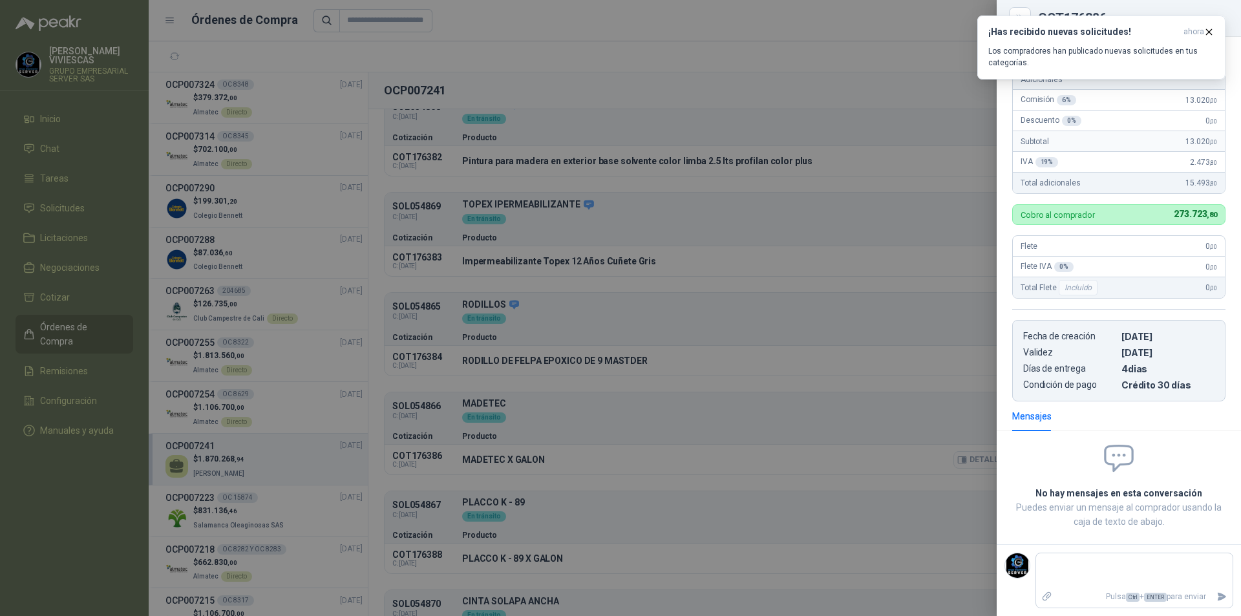
scroll to position [177, 0]
click at [1205, 28] on icon "button" at bounding box center [1209, 32] width 11 height 11
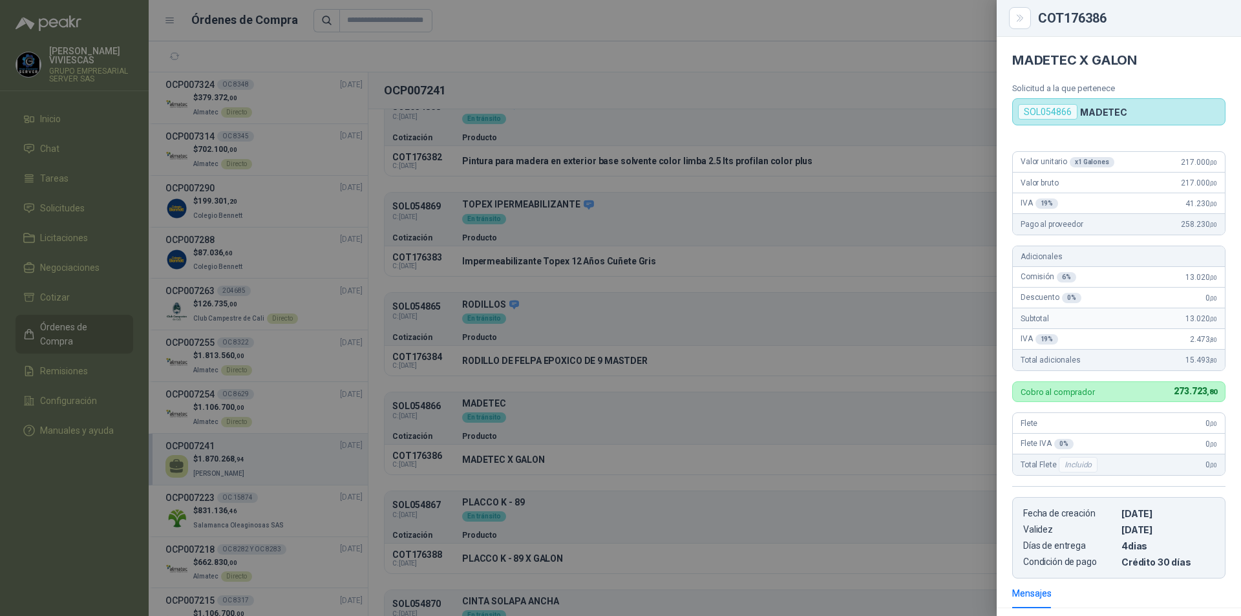
click at [882, 409] on div at bounding box center [620, 308] width 1241 height 616
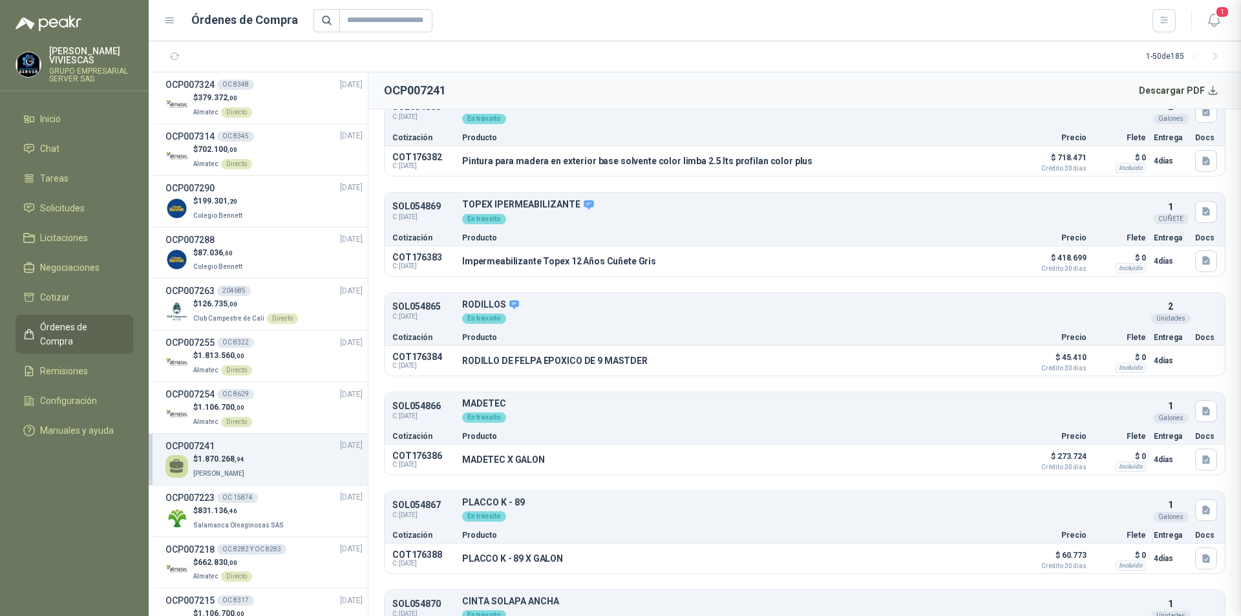
scroll to position [177, 0]
click at [976, 559] on button "Detalles" at bounding box center [984, 558] width 61 height 17
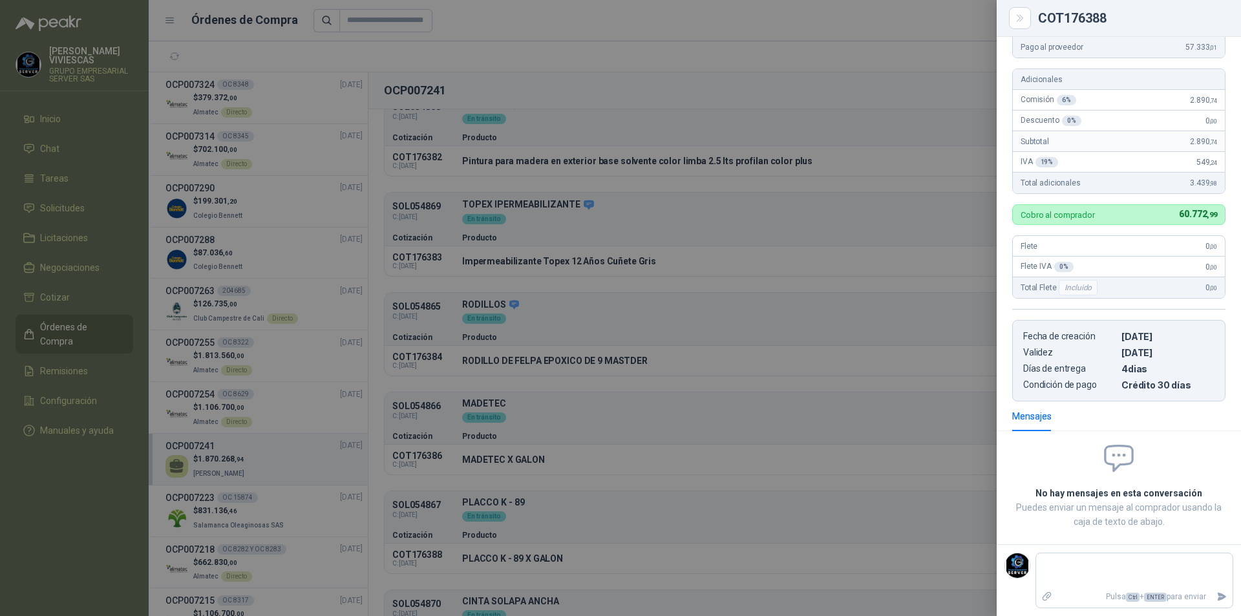
scroll to position [0, 0]
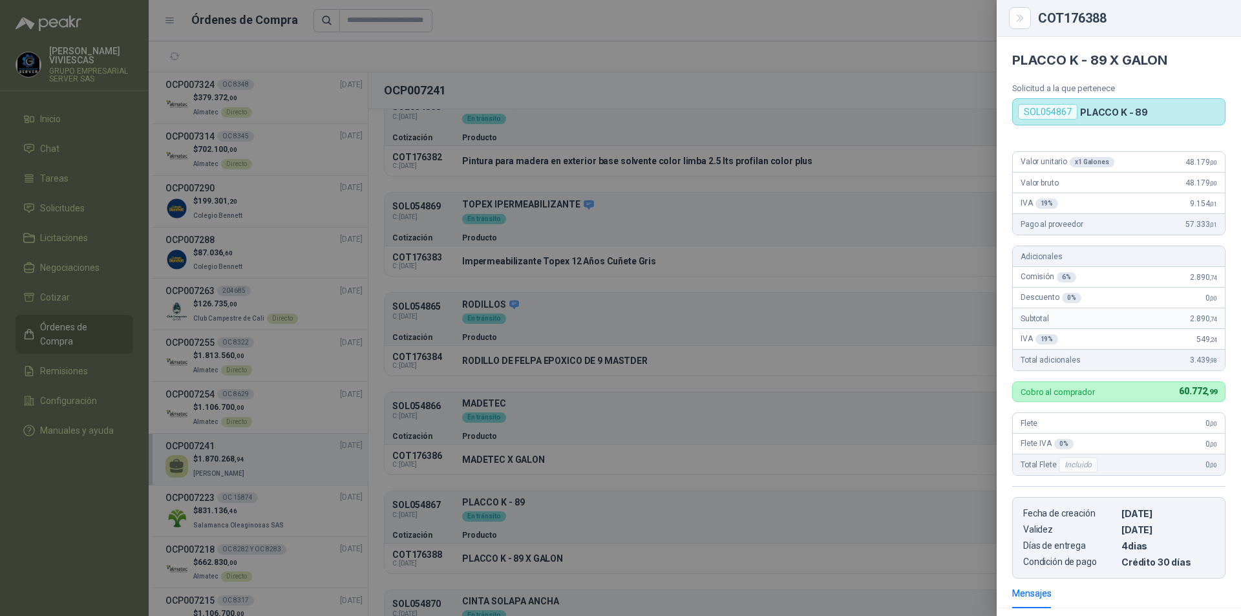
click at [910, 176] on div at bounding box center [620, 308] width 1241 height 616
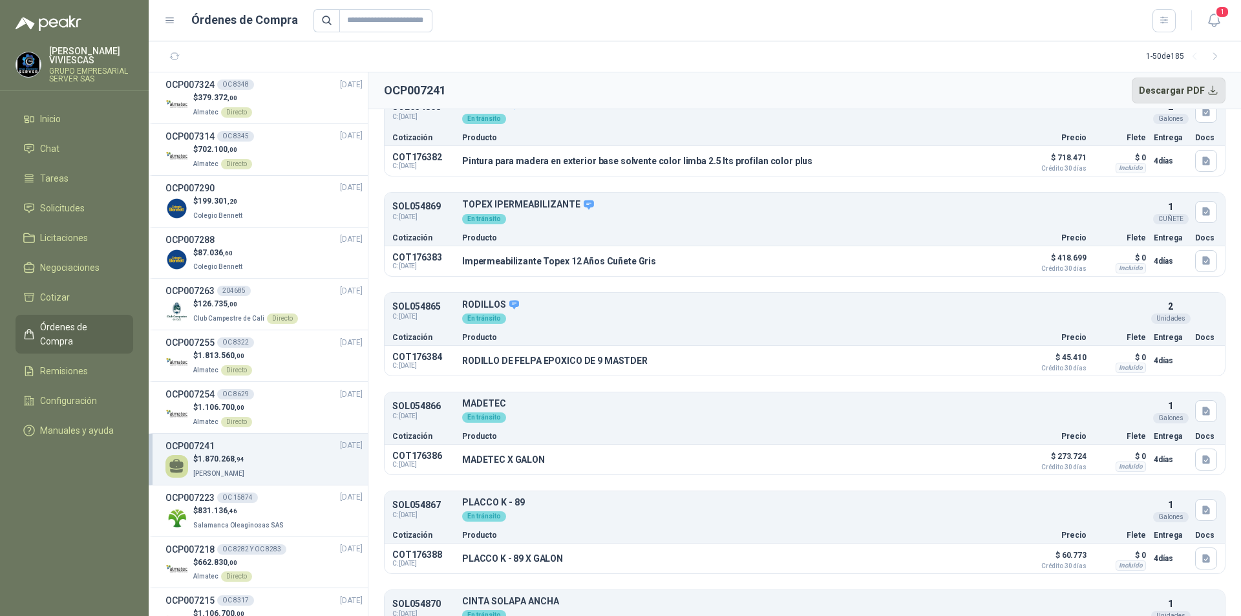
click at [1193, 90] on button "Descargar PDF" at bounding box center [1179, 91] width 94 height 26
